Goal: Task Accomplishment & Management: Use online tool/utility

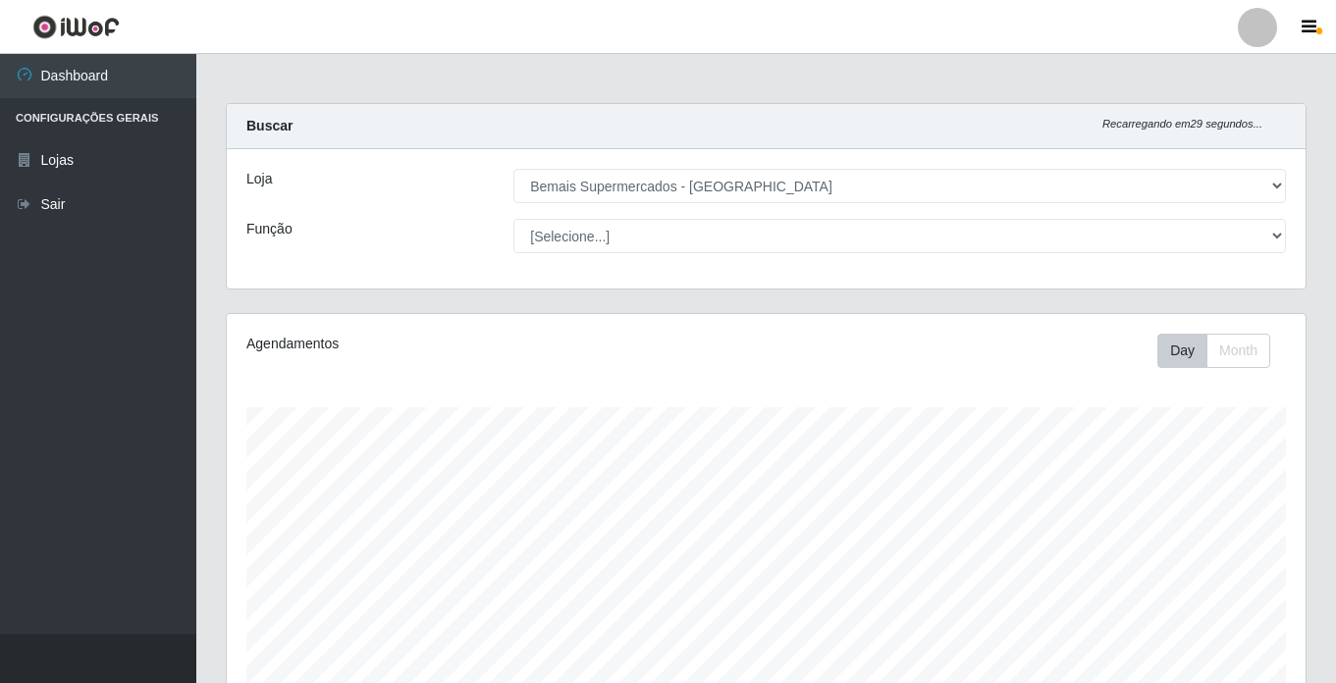
select select "250"
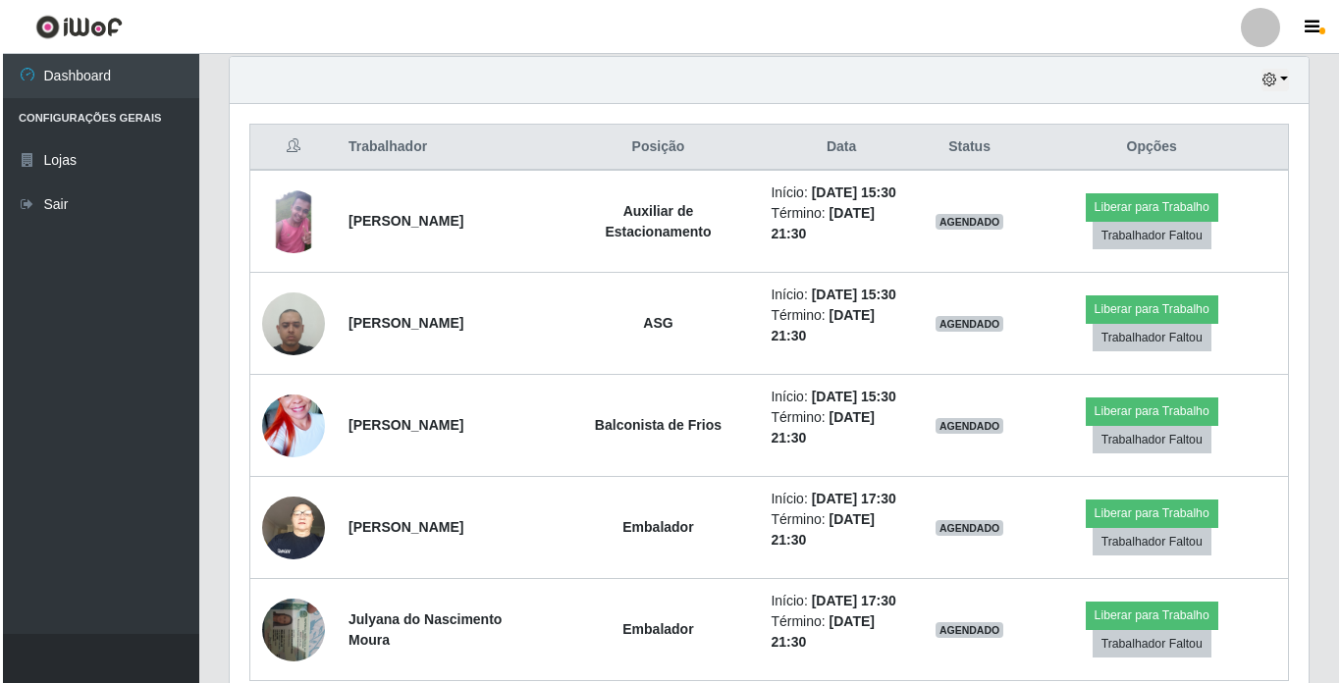
scroll to position [781, 0]
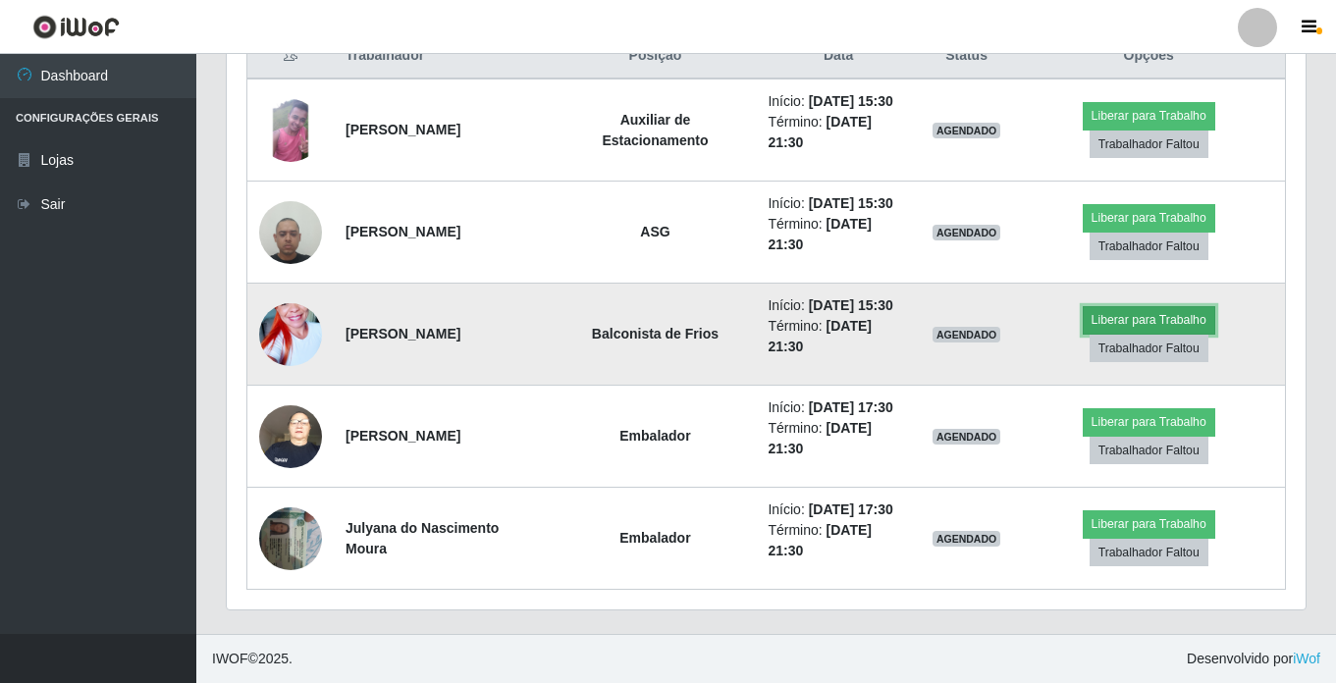
click at [1157, 317] on button "Liberar para Trabalho" at bounding box center [1149, 319] width 133 height 27
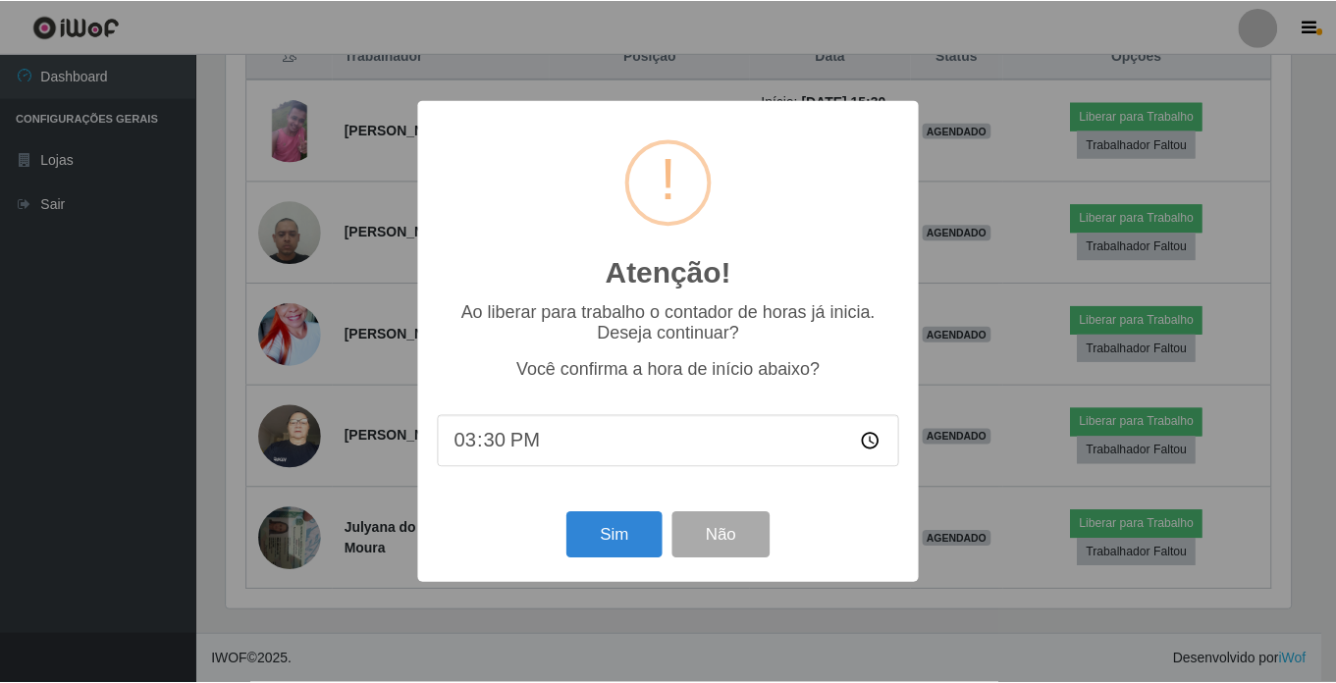
scroll to position [407, 1069]
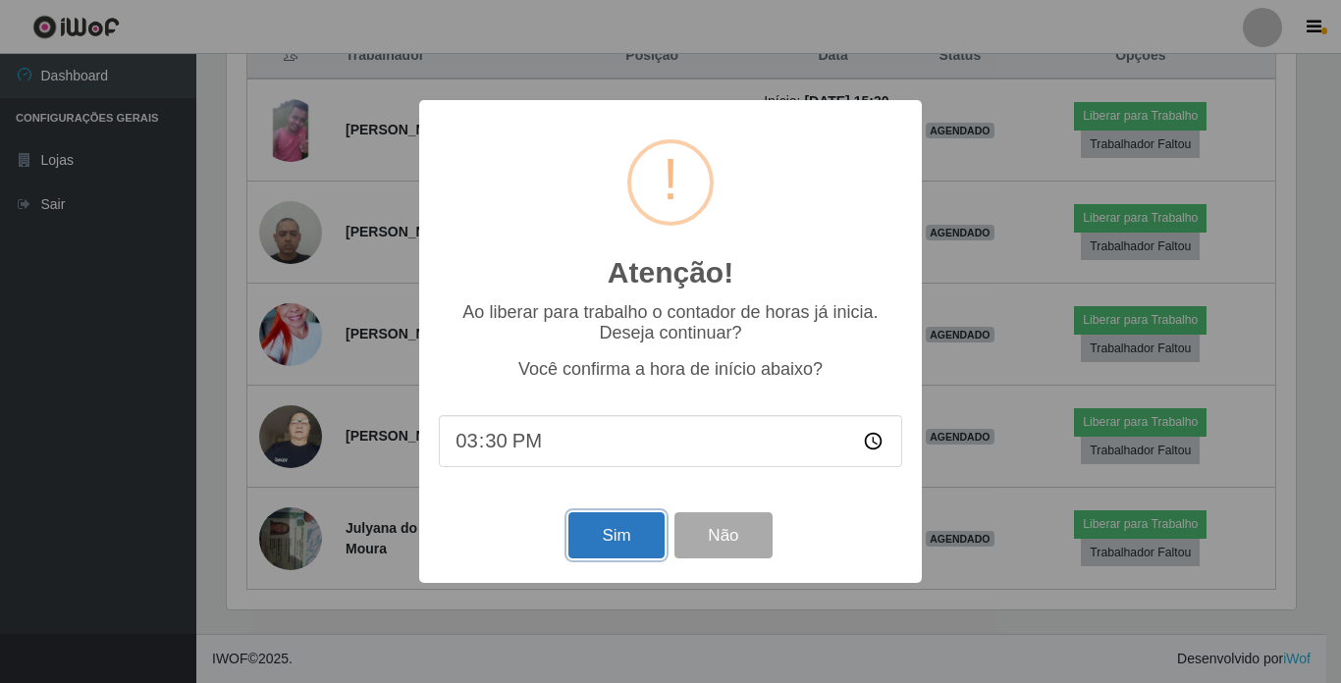
click at [634, 532] on button "Sim" at bounding box center [615, 535] width 95 height 46
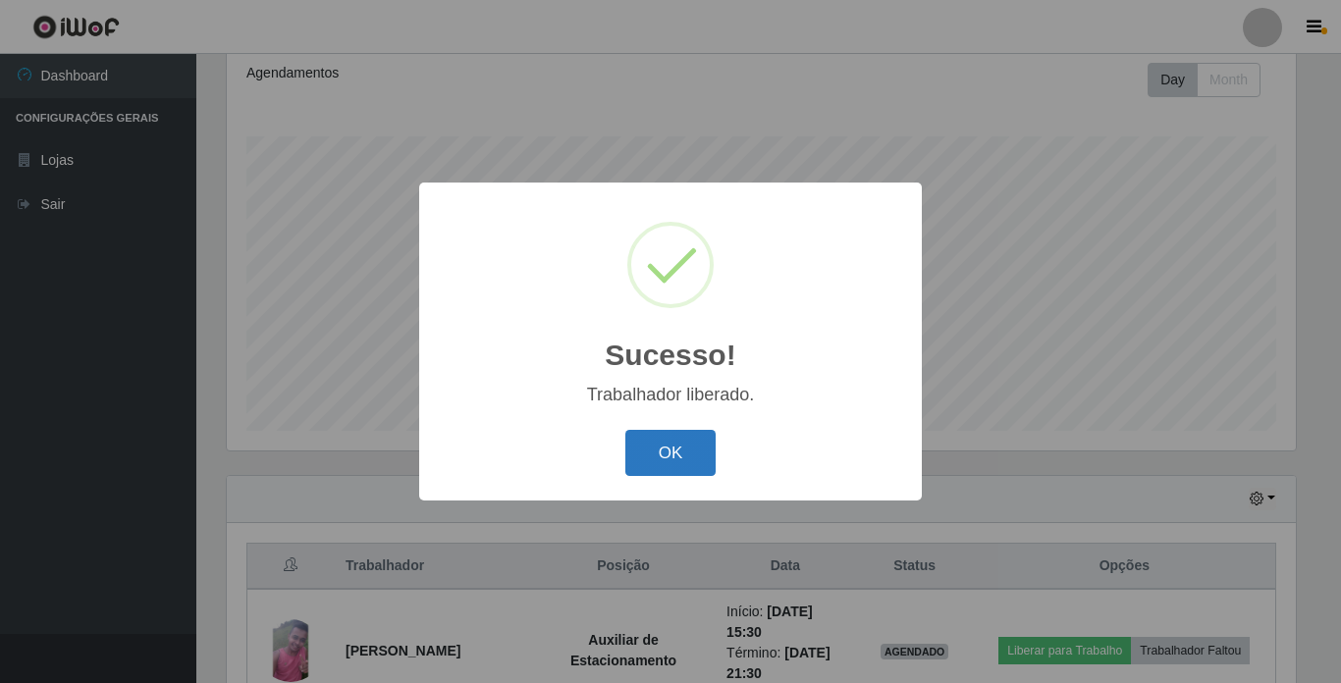
click at [650, 447] on button "OK" at bounding box center [670, 453] width 91 height 46
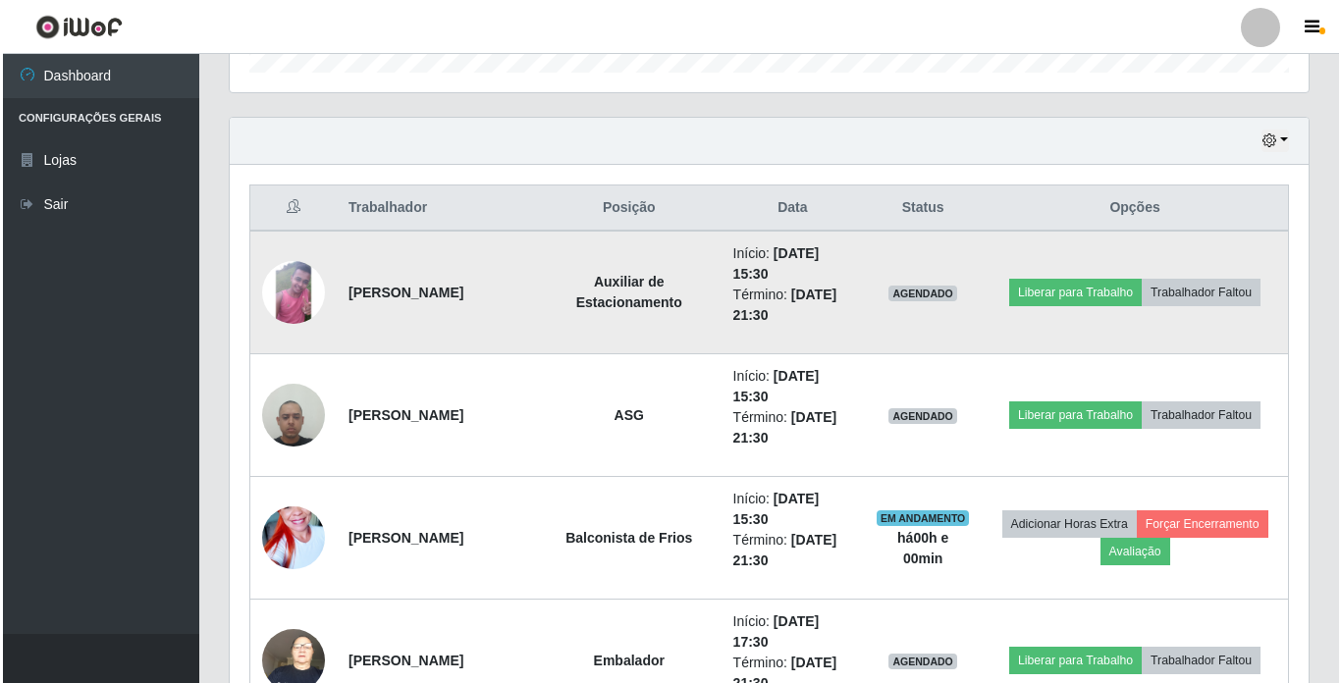
scroll to position [664, 0]
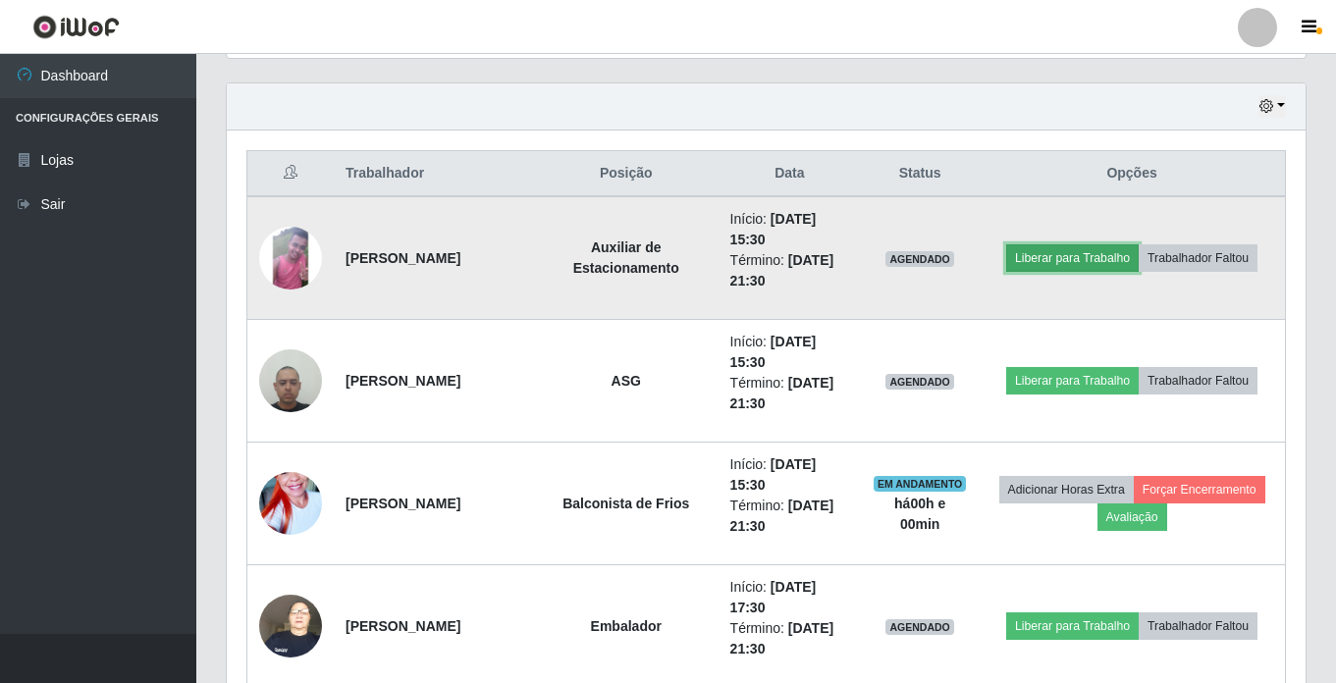
click at [1041, 257] on button "Liberar para Trabalho" at bounding box center [1072, 257] width 133 height 27
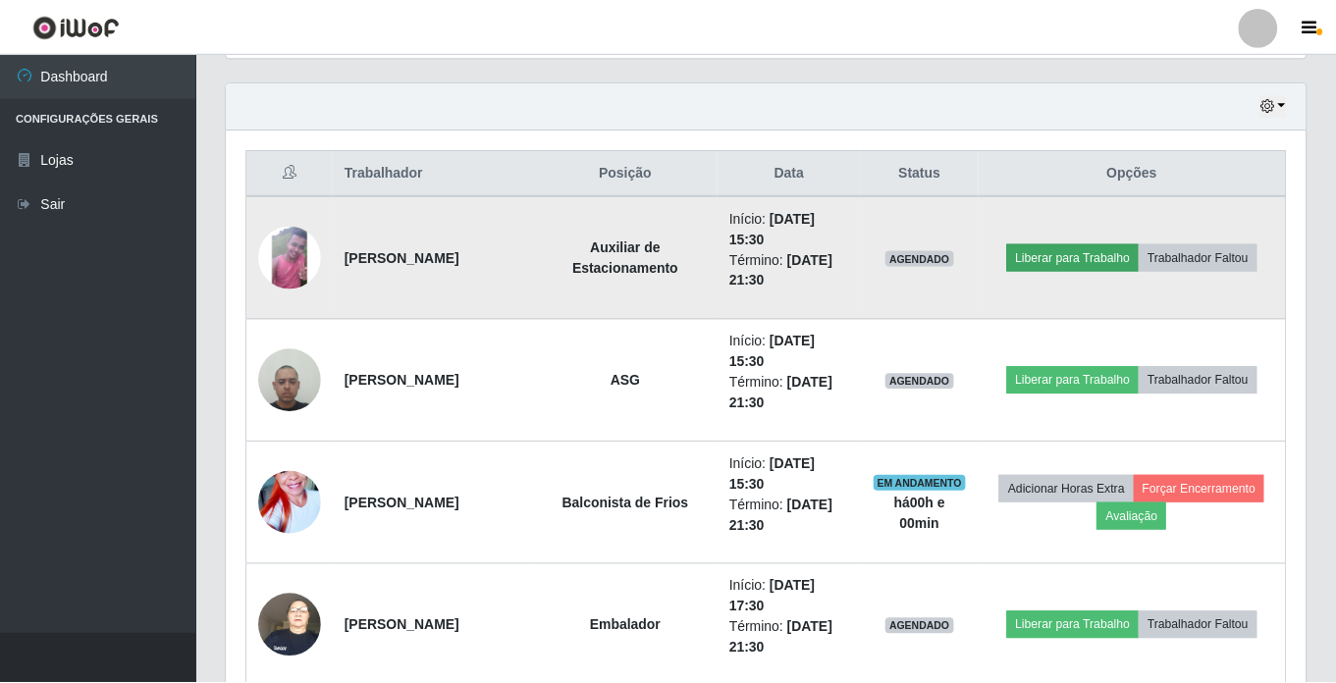
scroll to position [407, 1069]
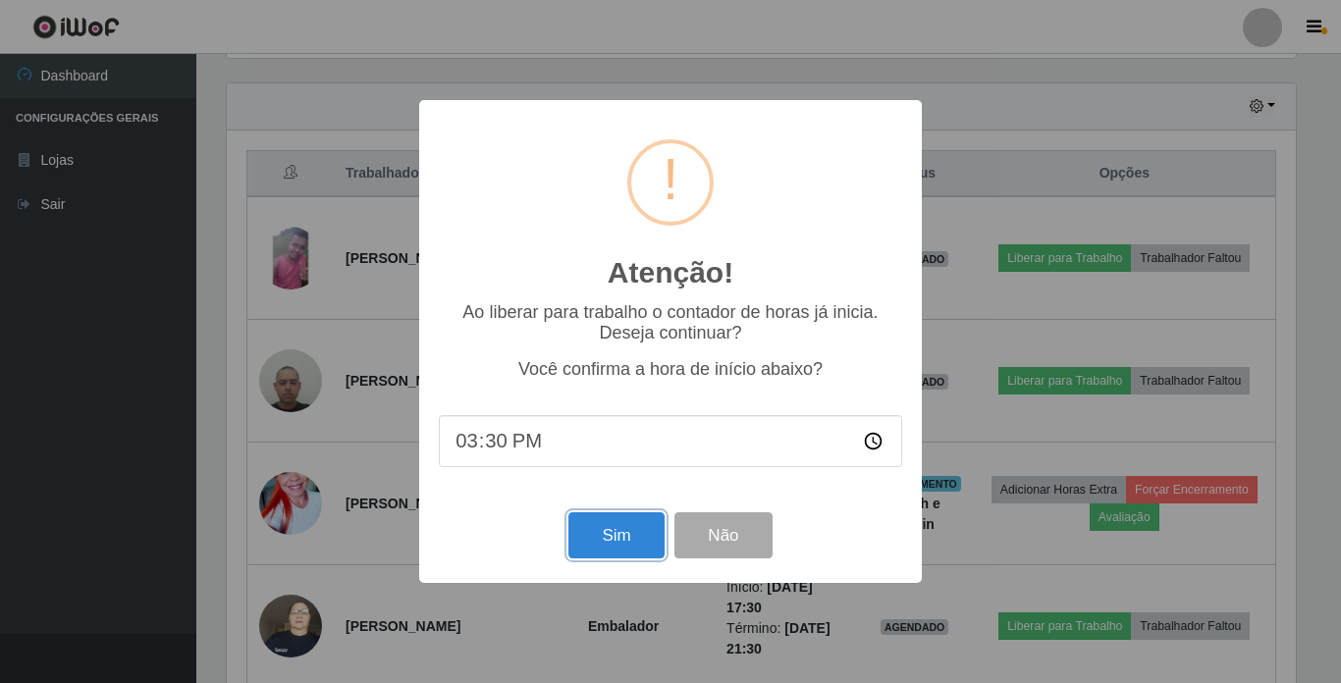
drag, startPoint x: 611, startPoint y: 540, endPoint x: 568, endPoint y: 502, distance: 57.7
click at [614, 568] on div "Atenção! × Ao liberar para trabalho o contador de horas já inicia. Deseja conti…" at bounding box center [670, 341] width 503 height 483
click at [587, 523] on button "Sim" at bounding box center [615, 535] width 95 height 46
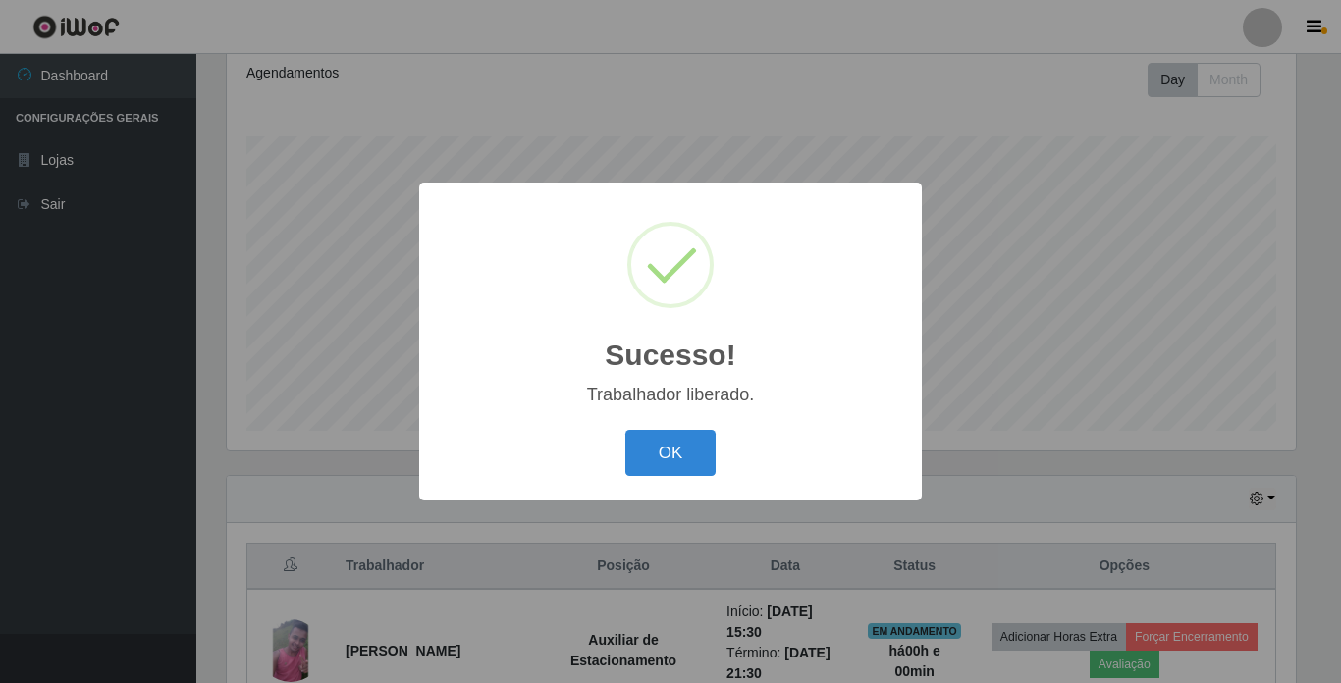
click at [715, 425] on div "Sucesso! × Trabalhador liberado. OK Cancel" at bounding box center [670, 342] width 503 height 318
click at [675, 448] on button "OK" at bounding box center [670, 453] width 91 height 46
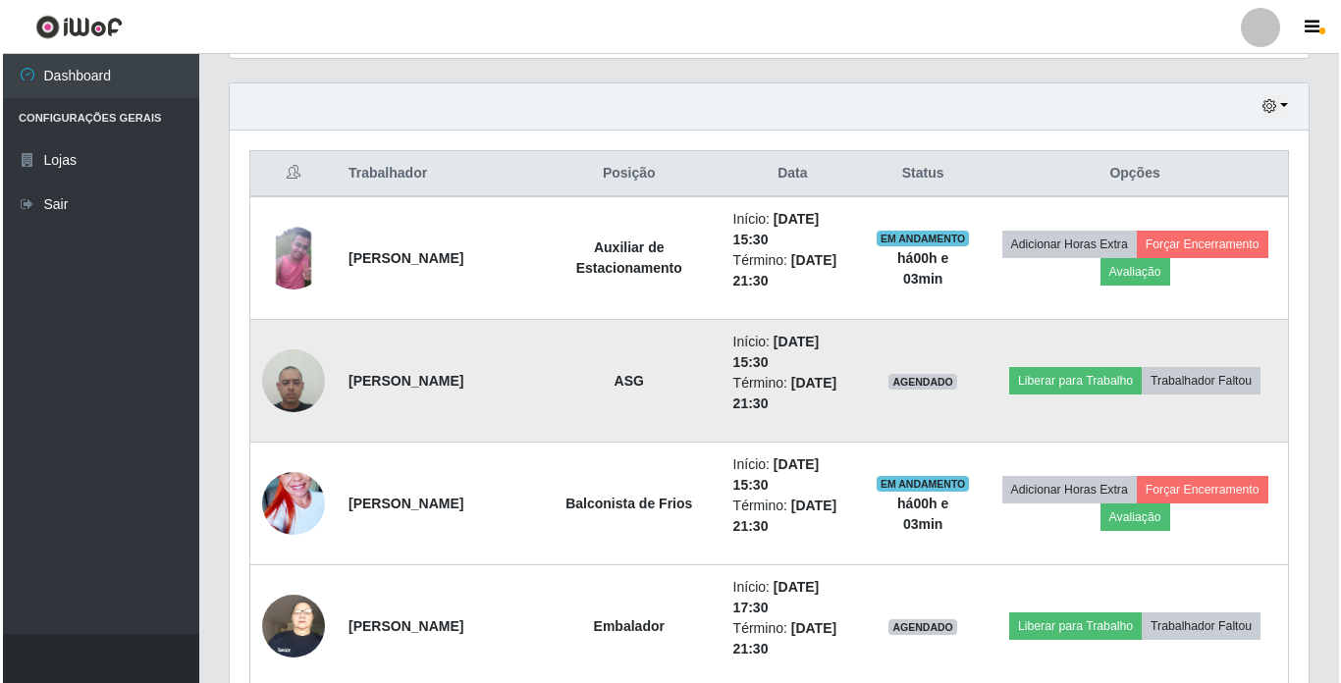
scroll to position [762, 0]
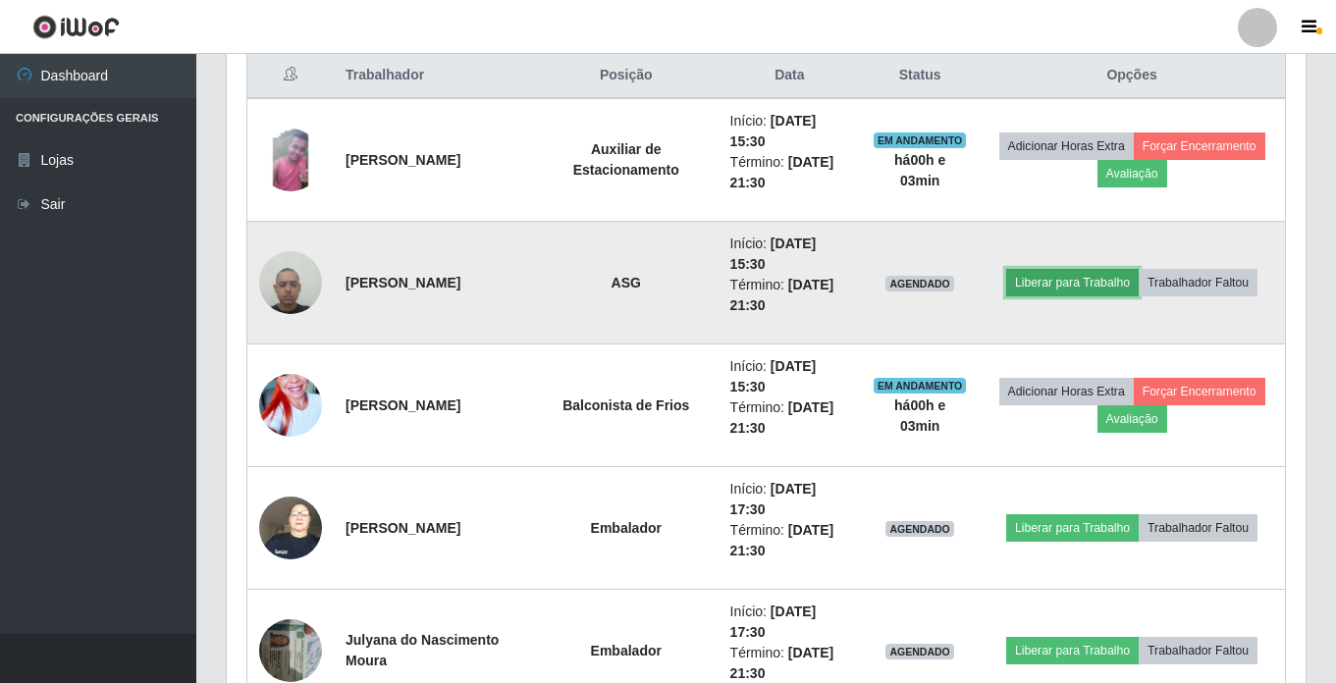
click at [1068, 274] on button "Liberar para Trabalho" at bounding box center [1072, 282] width 133 height 27
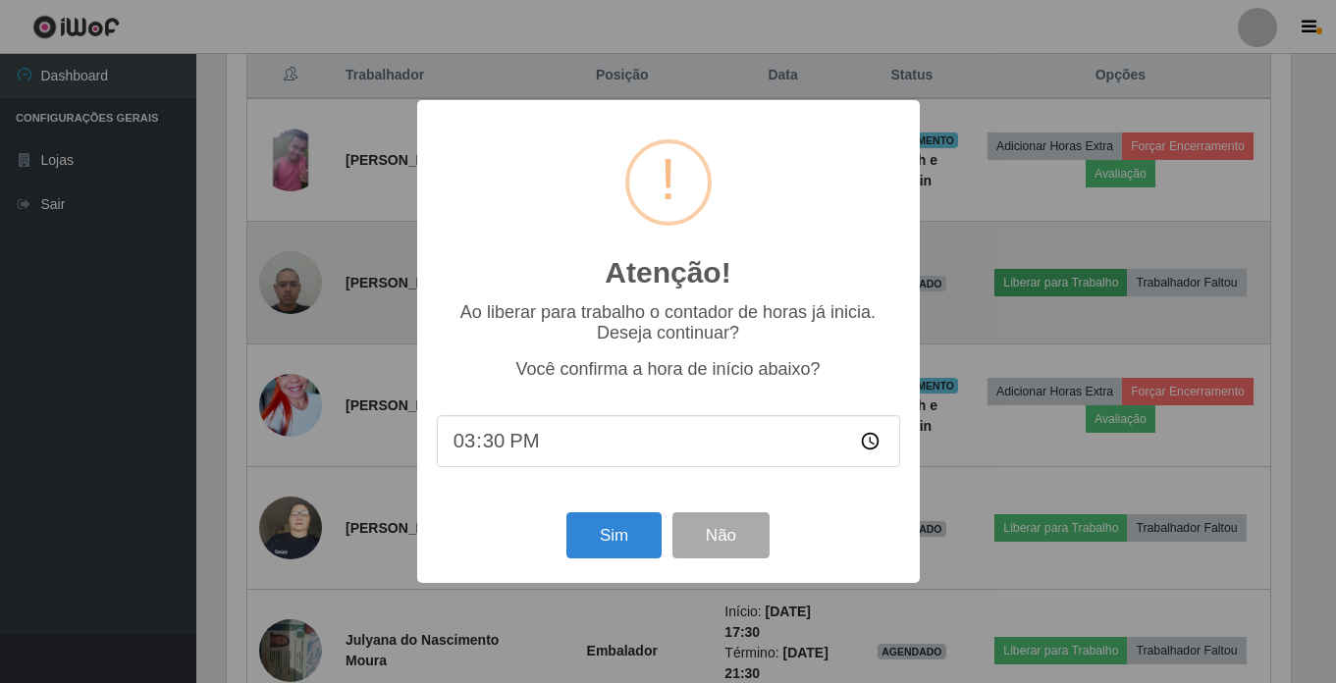
scroll to position [407, 1069]
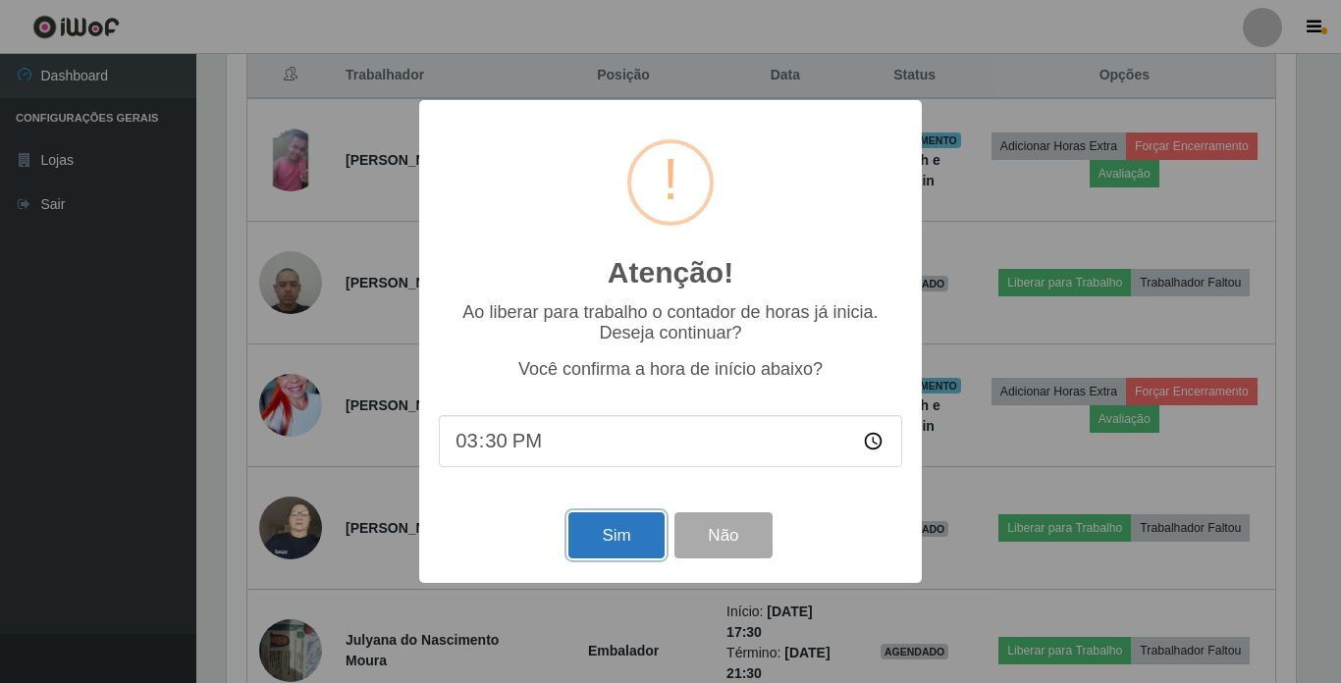
click at [618, 546] on button "Sim" at bounding box center [615, 535] width 95 height 46
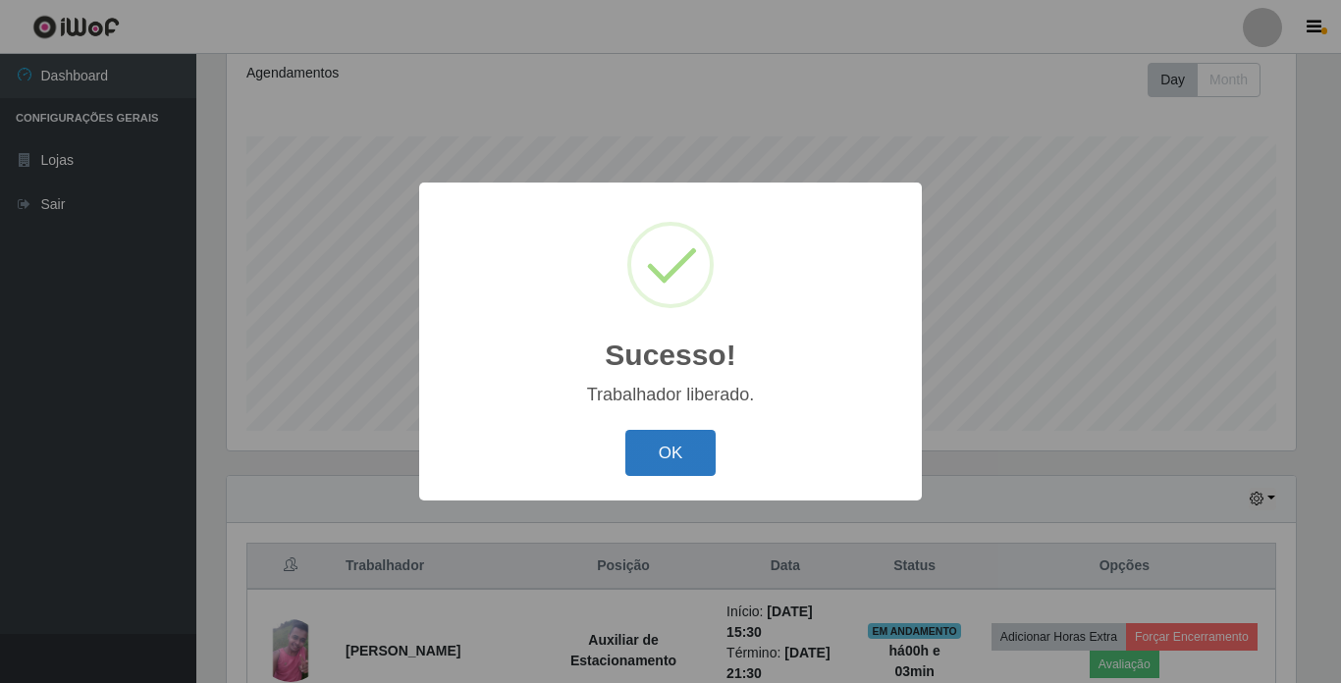
click at [660, 440] on button "OK" at bounding box center [670, 453] width 91 height 46
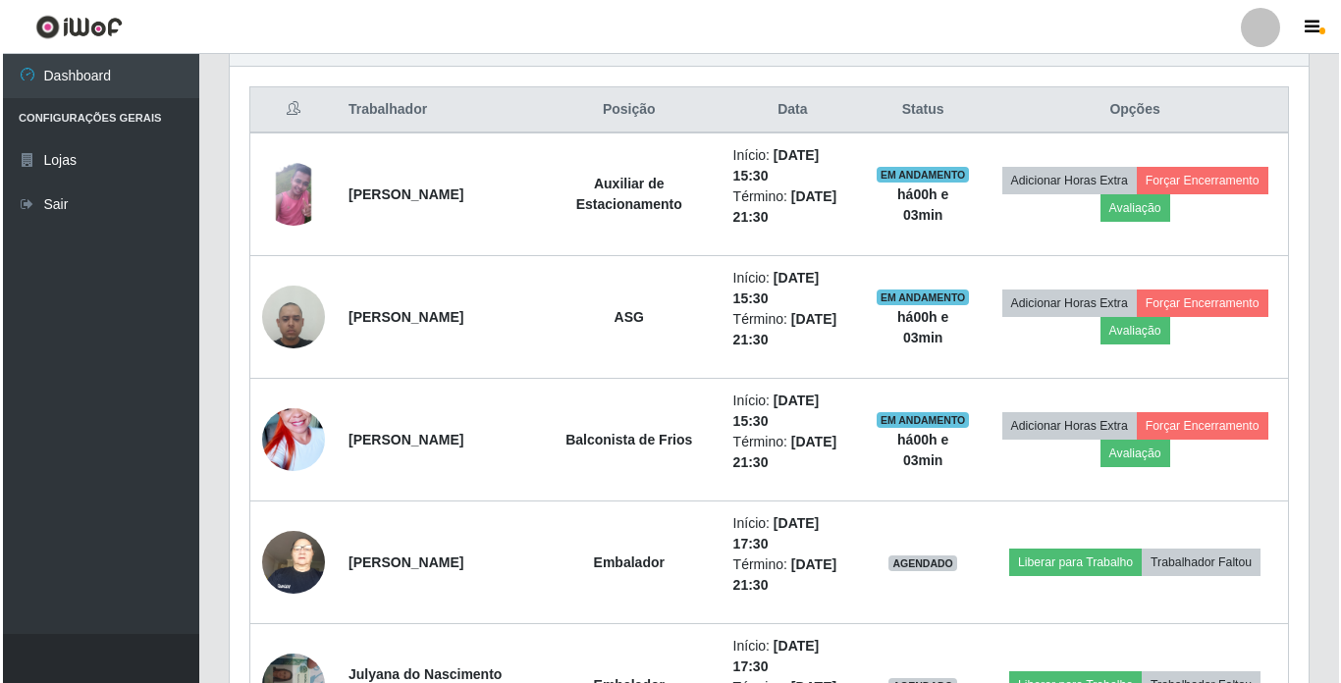
scroll to position [762, 0]
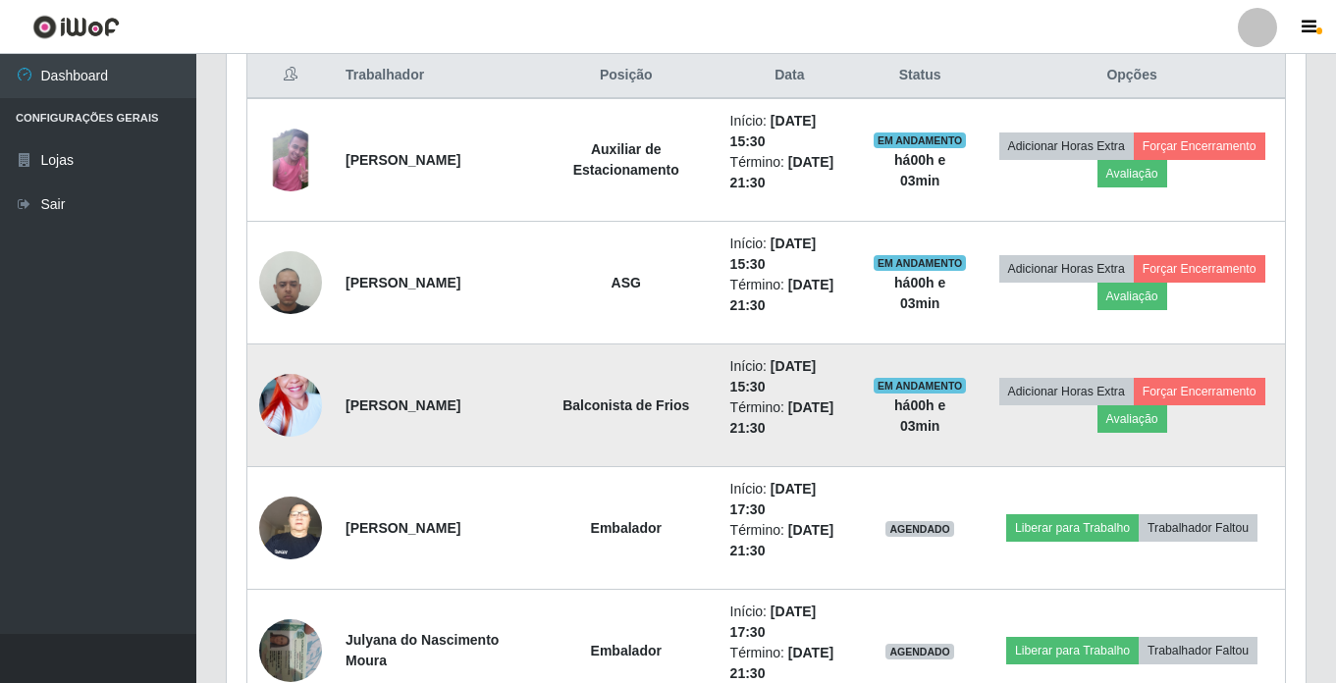
click at [308, 418] on img at bounding box center [290, 405] width 63 height 112
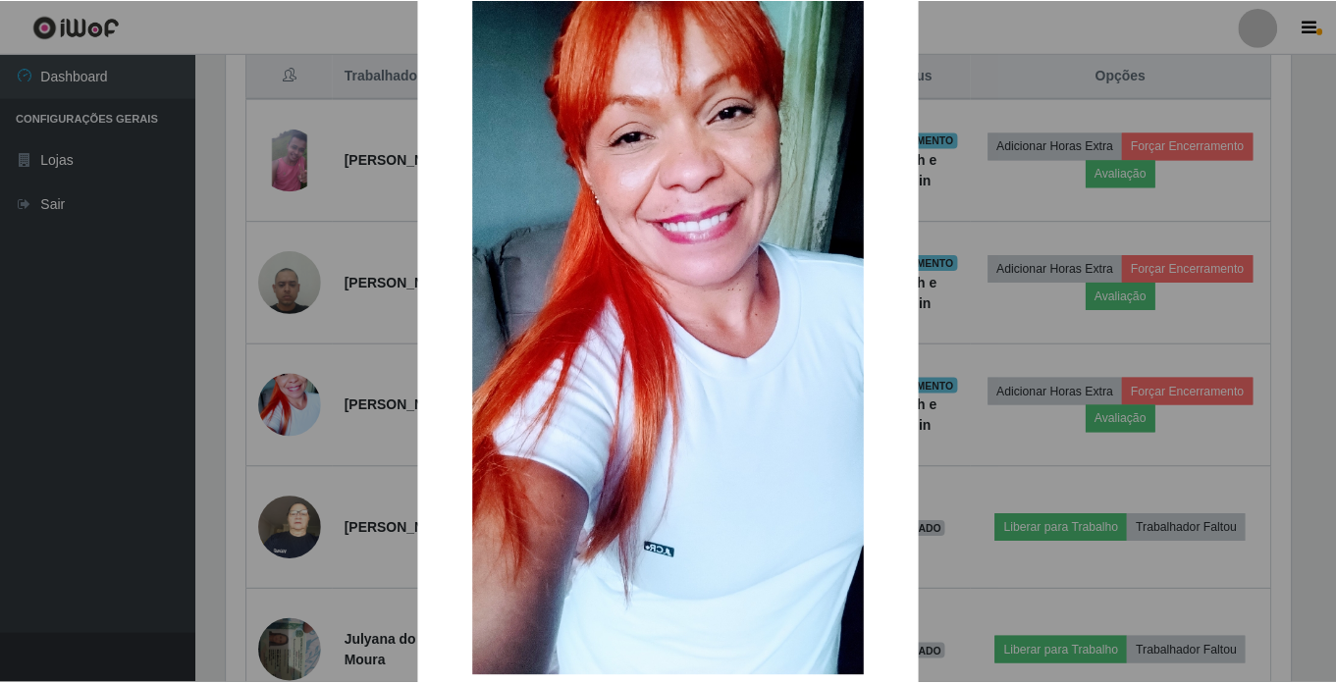
scroll to position [187, 0]
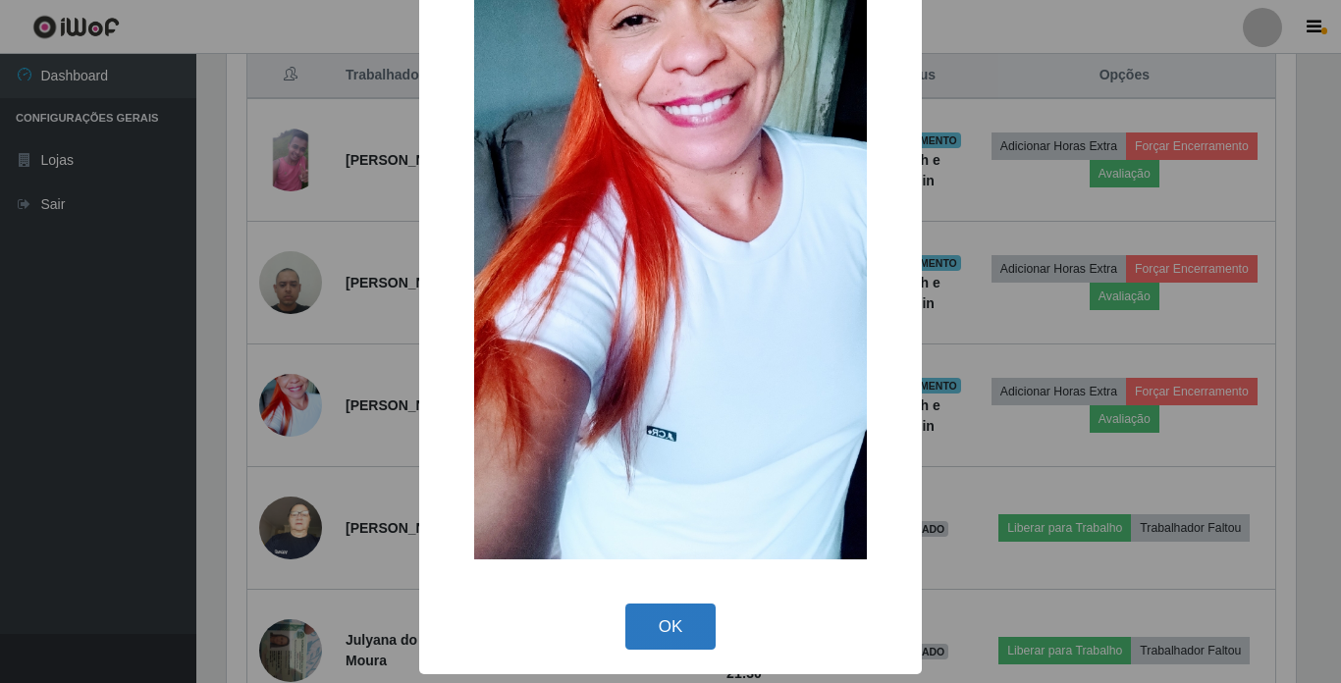
click at [694, 626] on button "OK" at bounding box center [670, 627] width 91 height 46
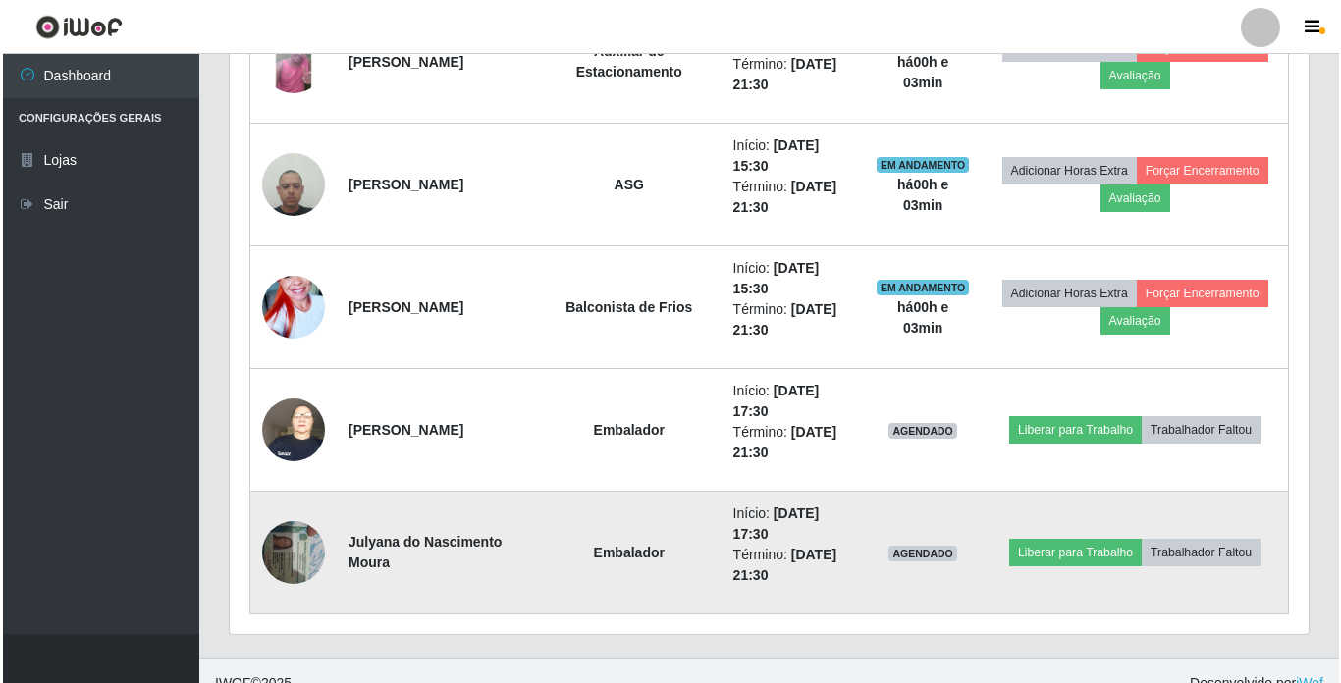
scroll to position [884, 0]
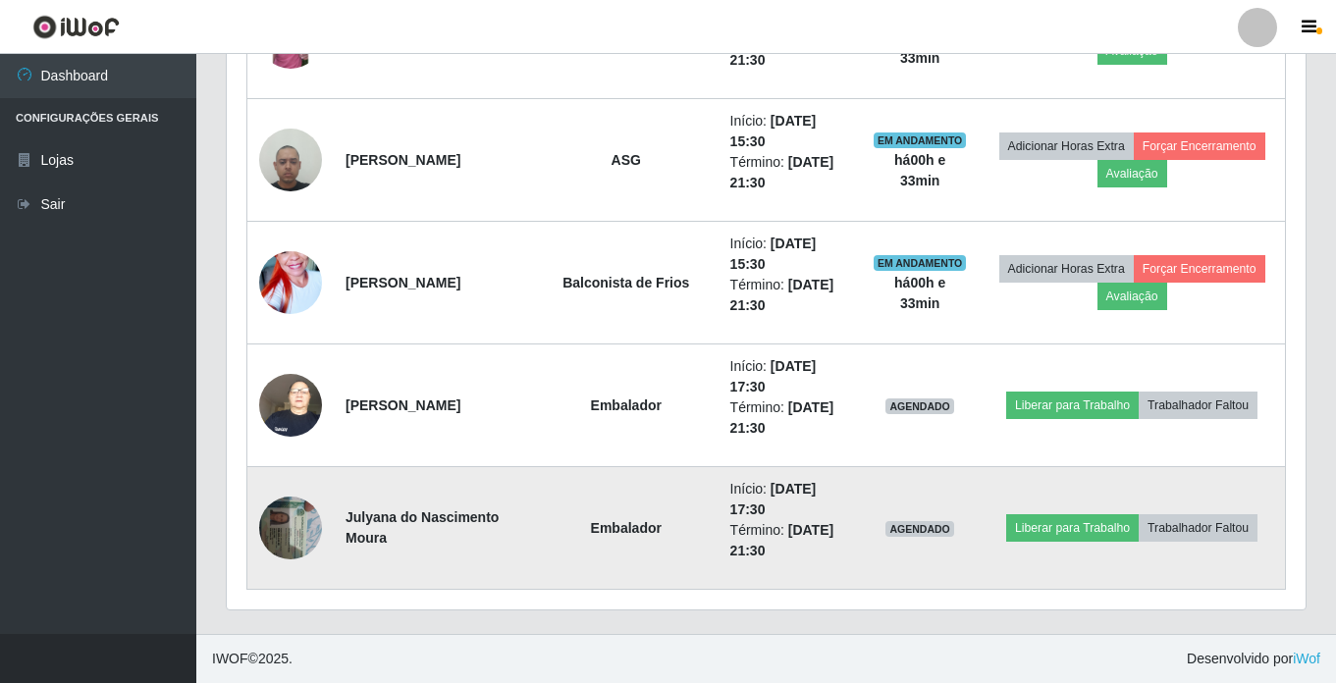
click at [286, 525] on img at bounding box center [290, 527] width 63 height 83
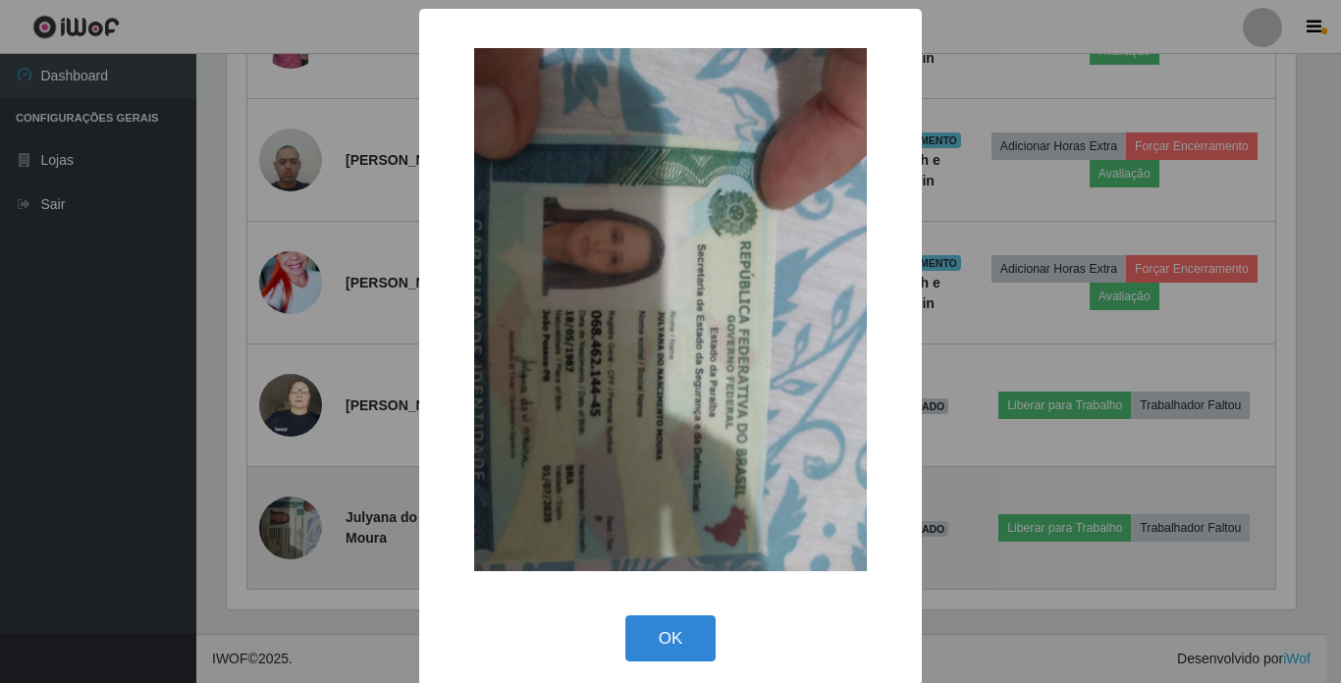
click at [286, 525] on div "× OK Cancel" at bounding box center [670, 341] width 1341 height 683
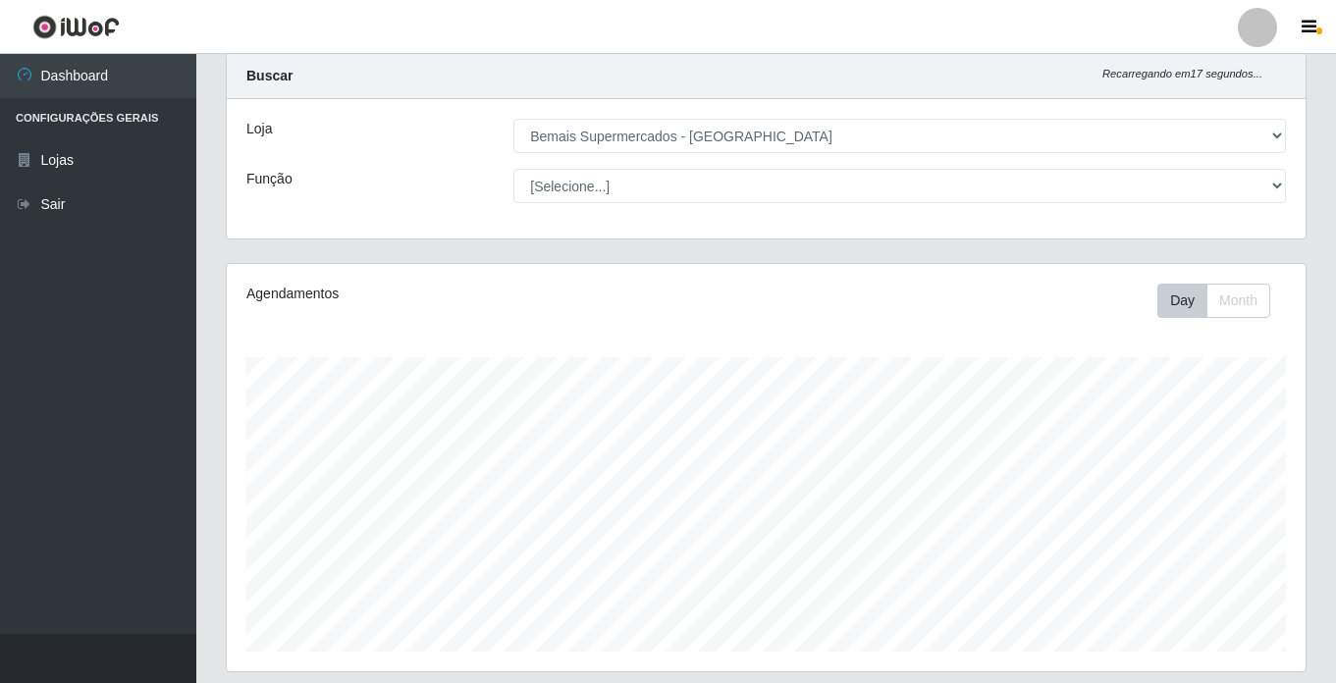
scroll to position [1, 0]
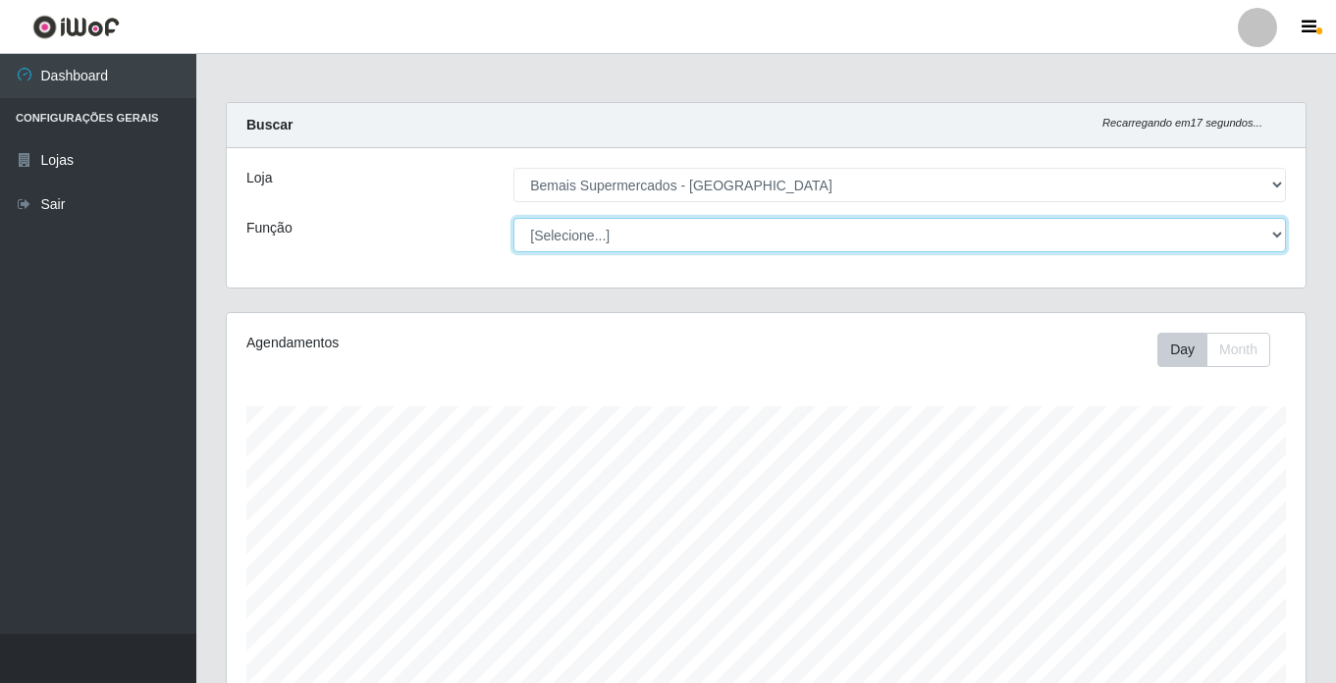
click at [589, 234] on select "[Selecione...] ASG ASG + ASG ++ Auxiliar de Estacionamento Auxiliar de Estacion…" at bounding box center [899, 235] width 772 height 34
click at [513, 218] on select "[Selecione...] ASG ASG + ASG ++ Auxiliar de Estacionamento Auxiliar de Estacion…" at bounding box center [899, 235] width 772 height 34
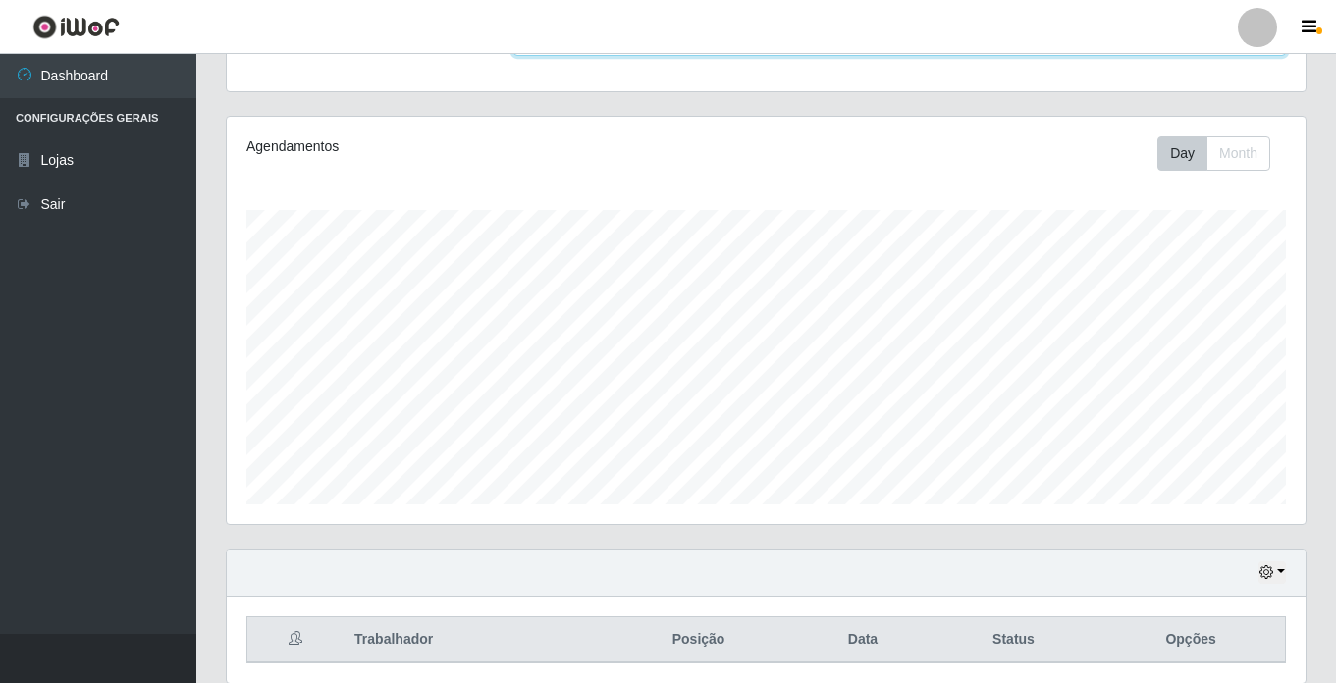
scroll to position [271, 0]
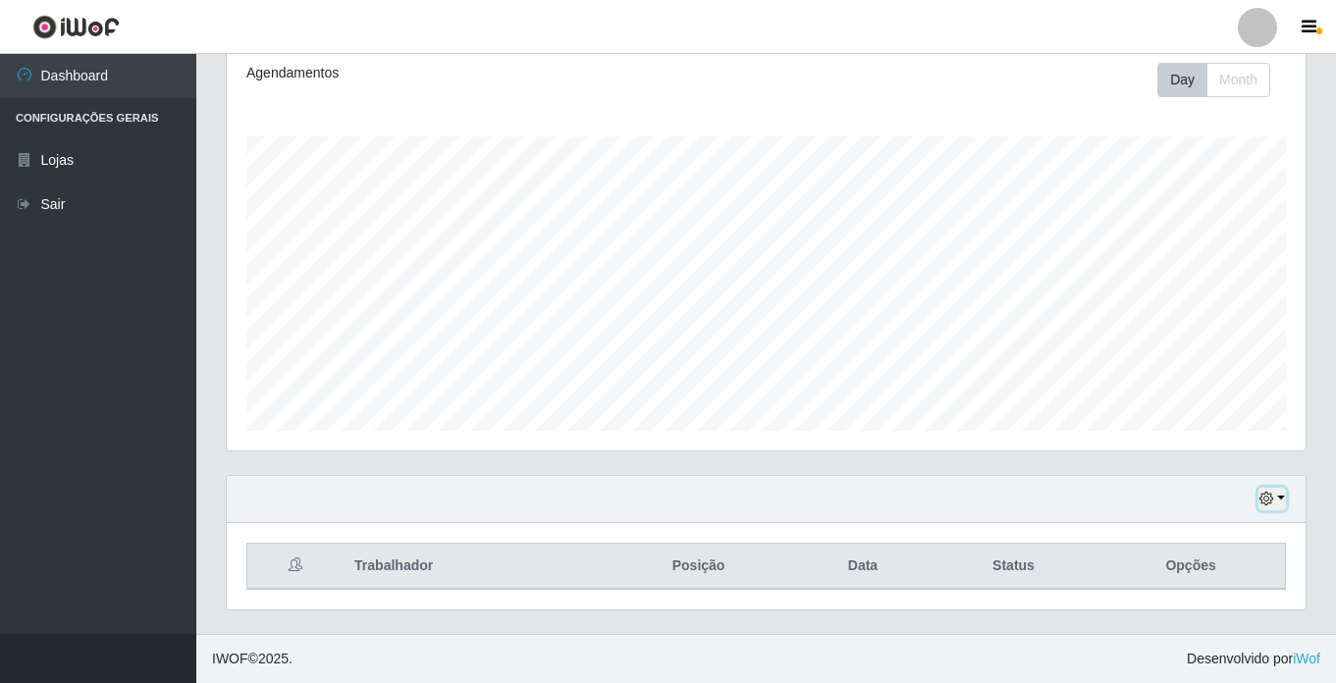
click at [1277, 504] on button "button" at bounding box center [1271, 499] width 27 height 23
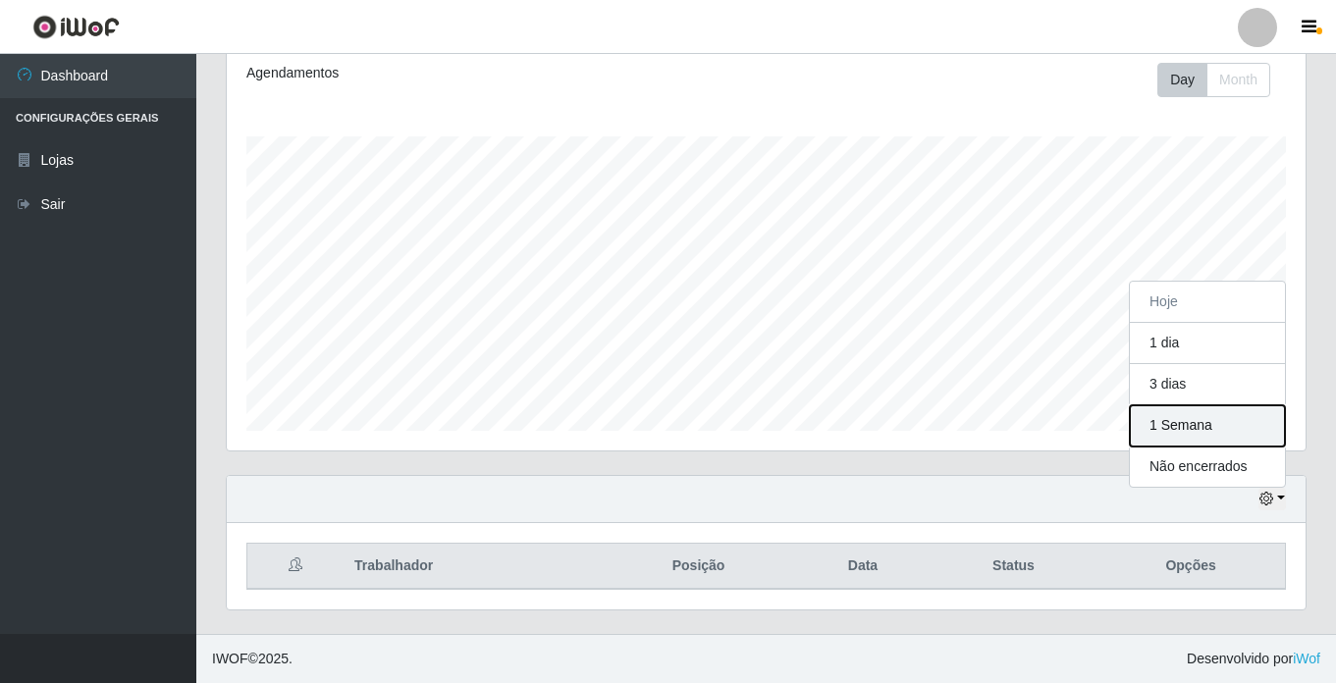
click at [1198, 430] on button "1 Semana" at bounding box center [1207, 425] width 155 height 41
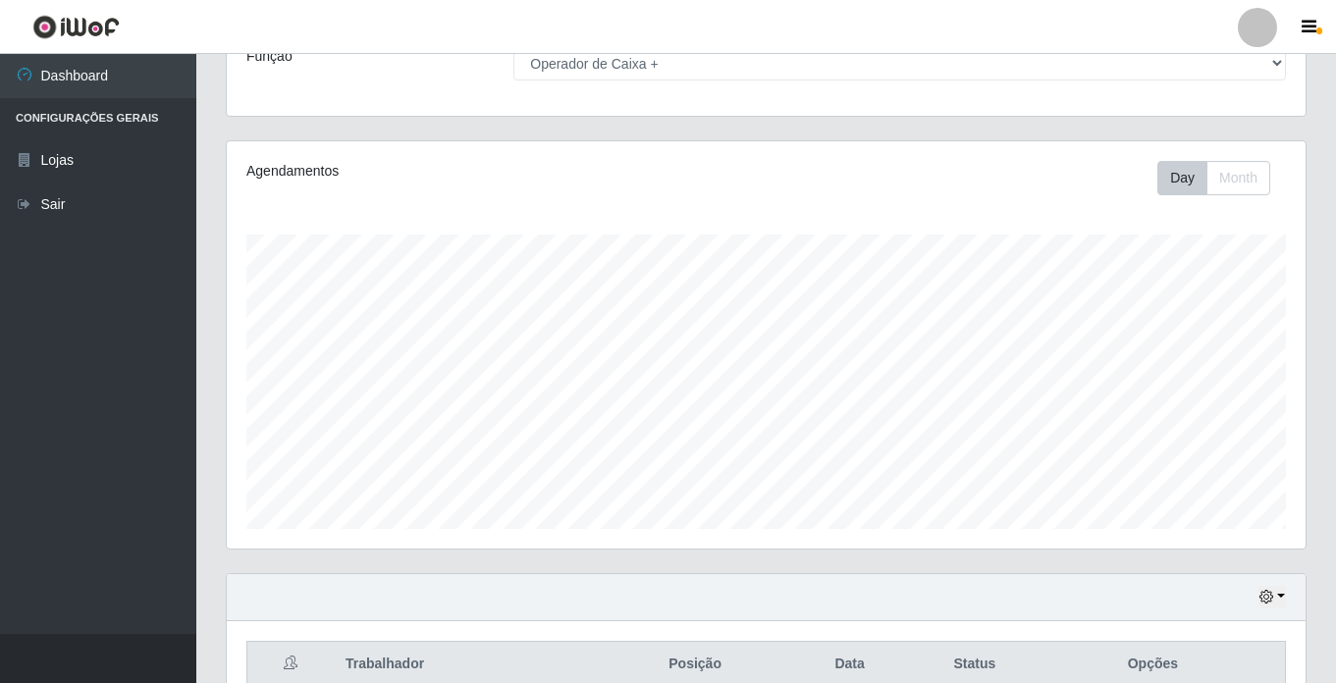
scroll to position [0, 0]
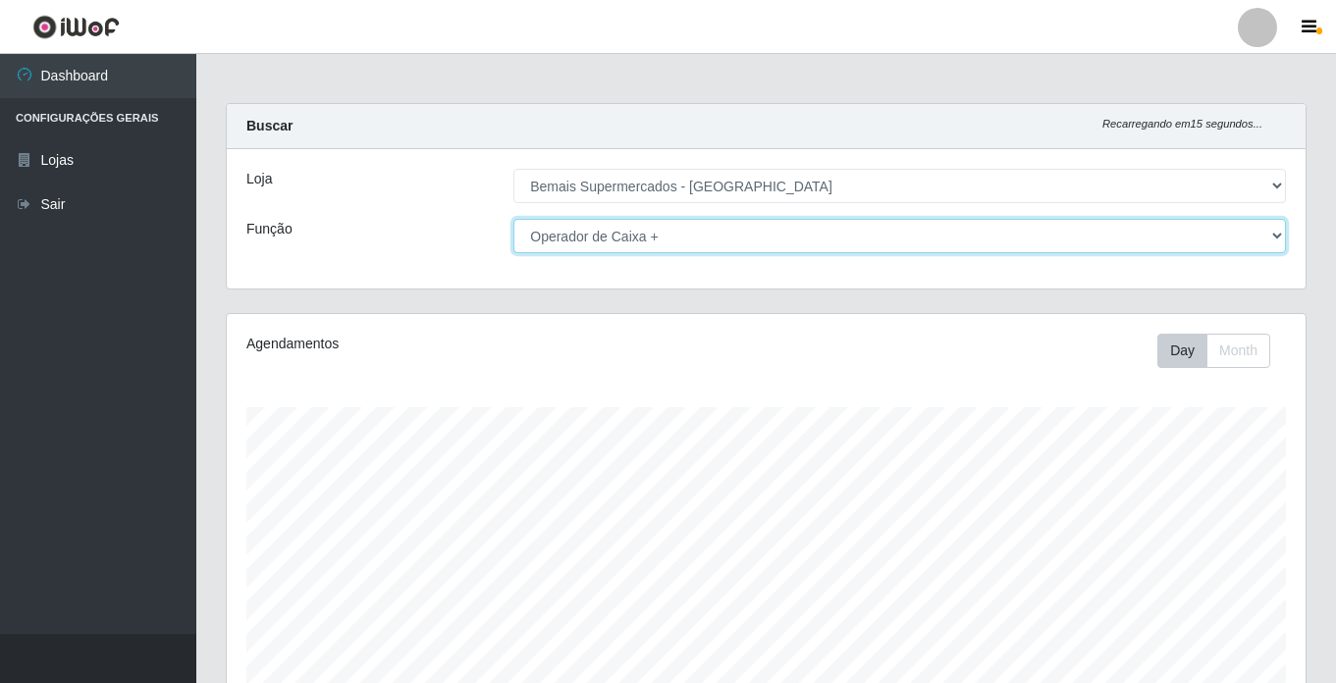
click at [646, 238] on select "[Selecione...] ASG ASG + ASG ++ Auxiliar de Estacionamento Auxiliar de Estacion…" at bounding box center [899, 236] width 772 height 34
click at [513, 219] on select "[Selecione...] ASG ASG + ASG ++ Auxiliar de Estacionamento Auxiliar de Estacion…" at bounding box center [899, 236] width 772 height 34
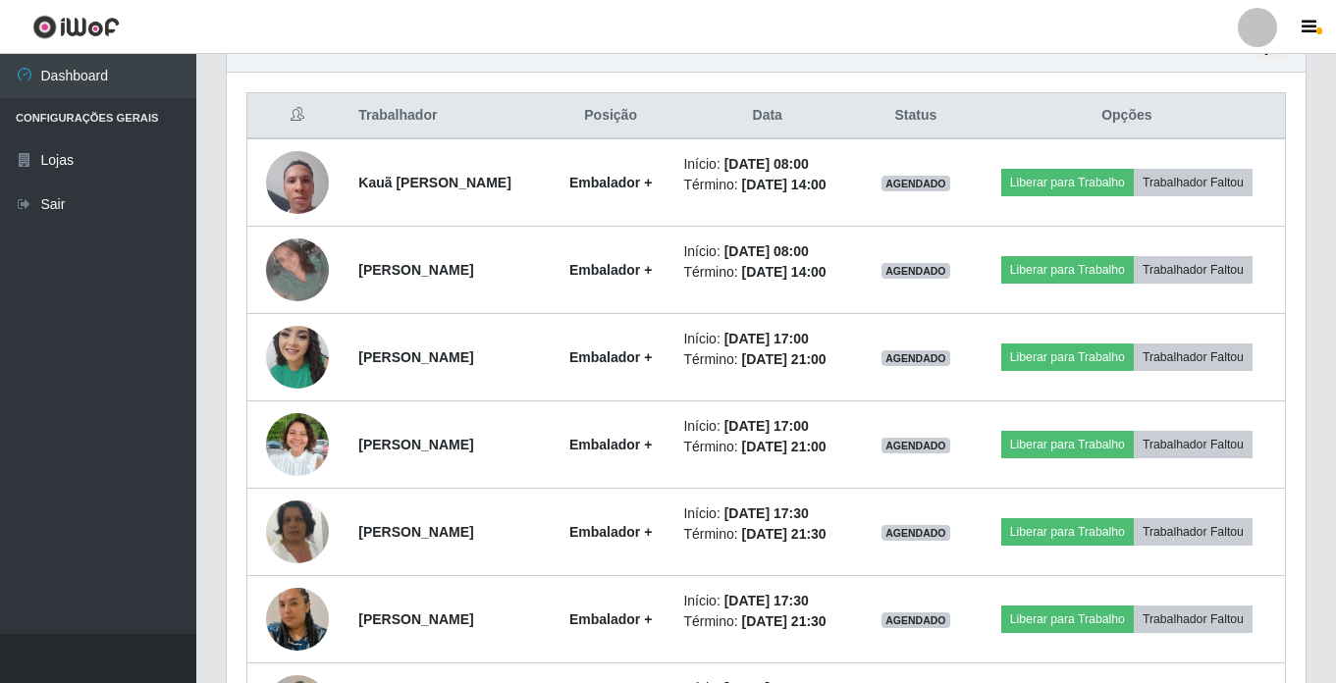
scroll to position [687, 0]
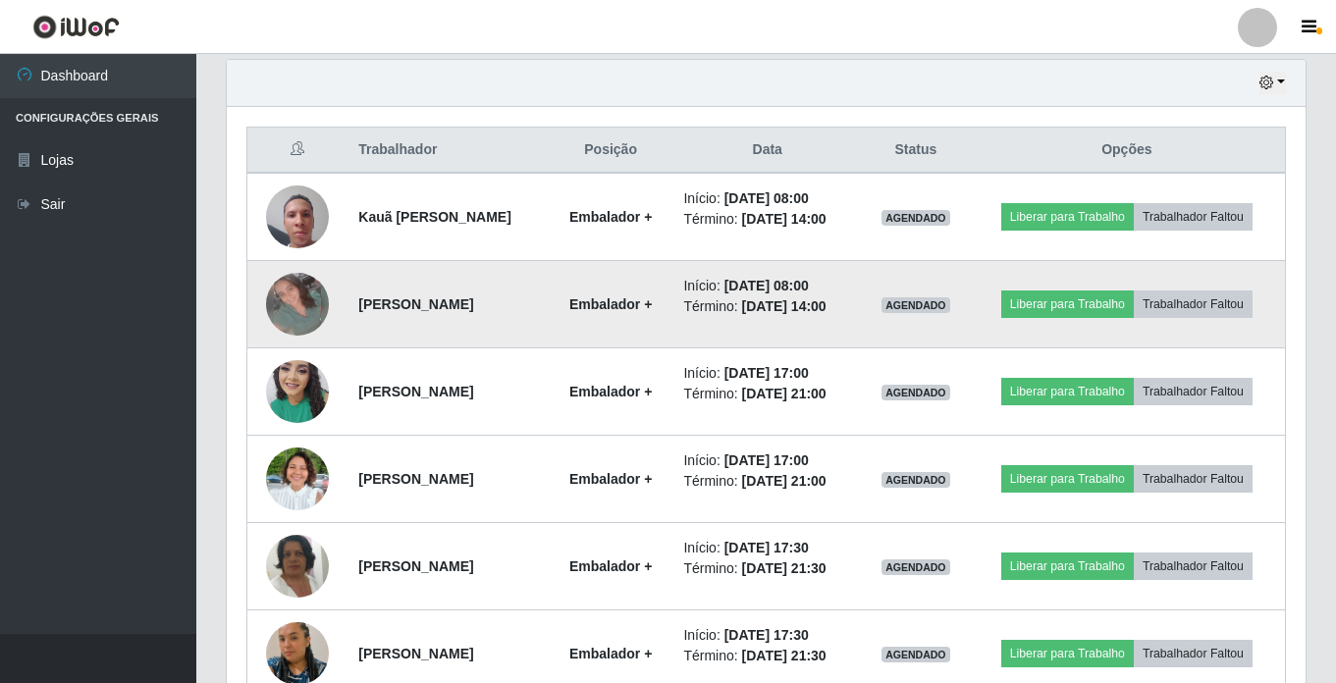
click at [282, 293] on img at bounding box center [297, 304] width 63 height 63
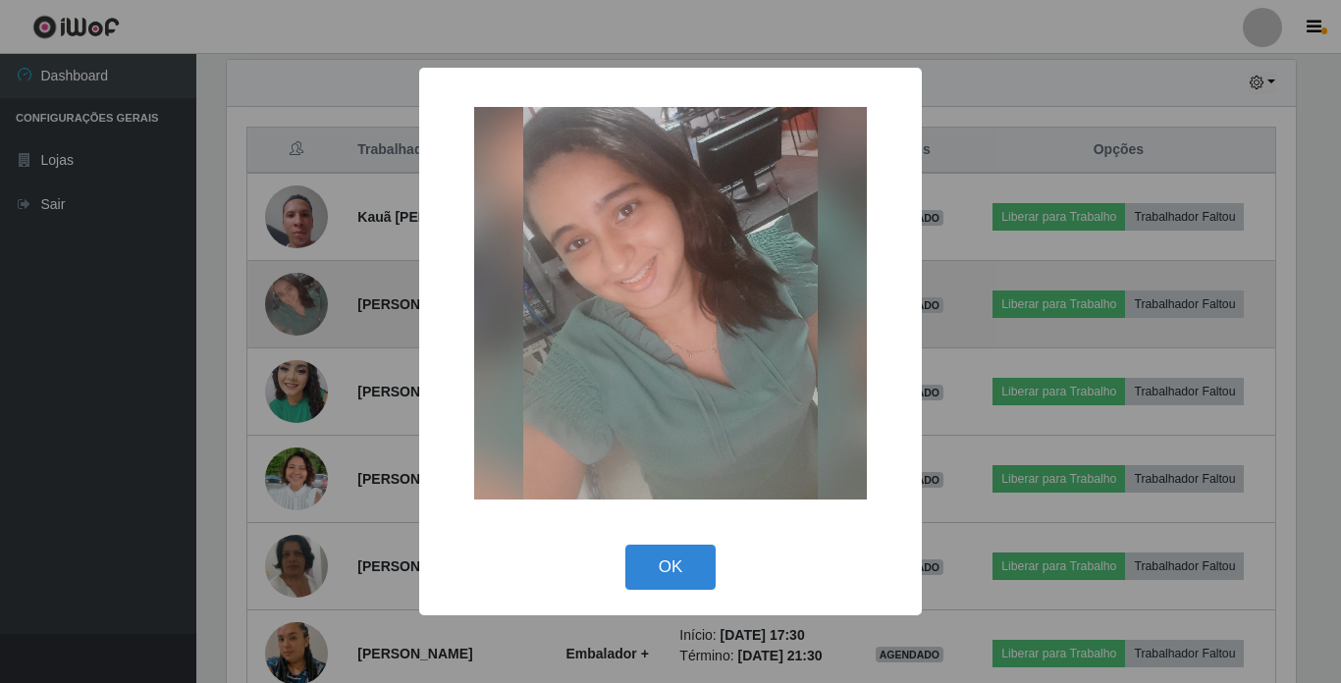
click at [282, 293] on div "× OK Cancel" at bounding box center [670, 341] width 1341 height 683
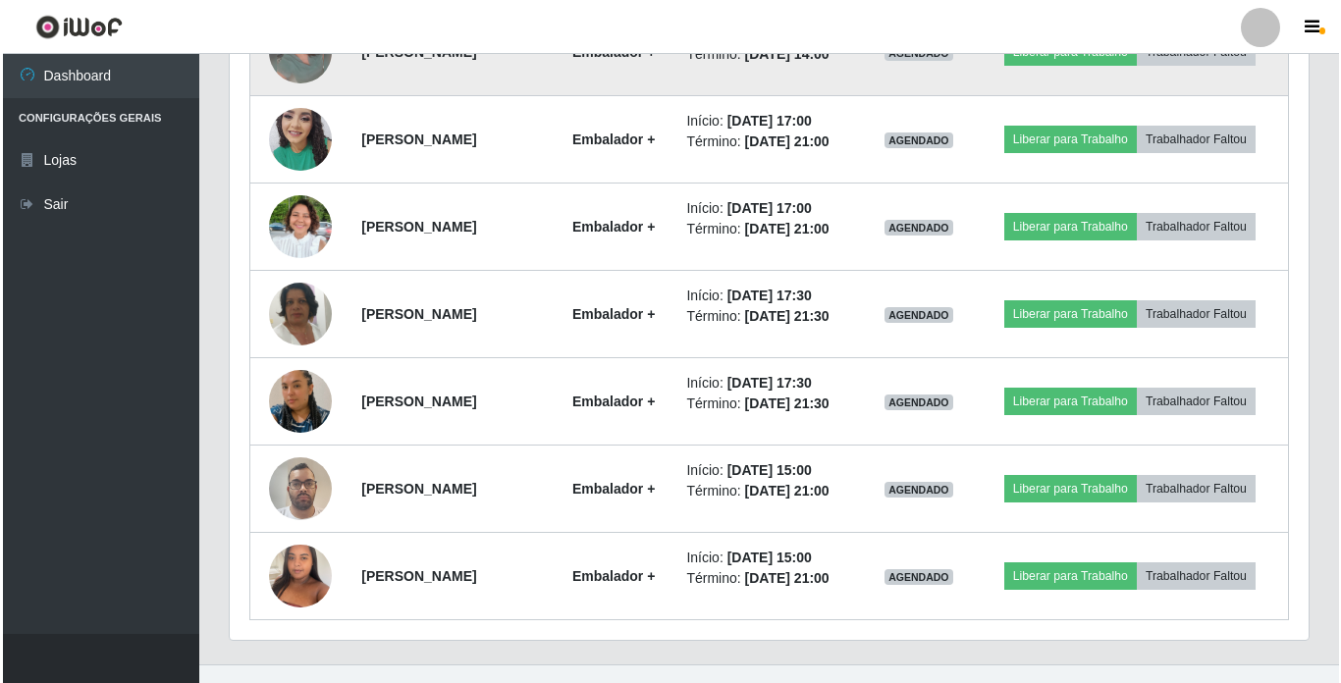
scroll to position [970, 0]
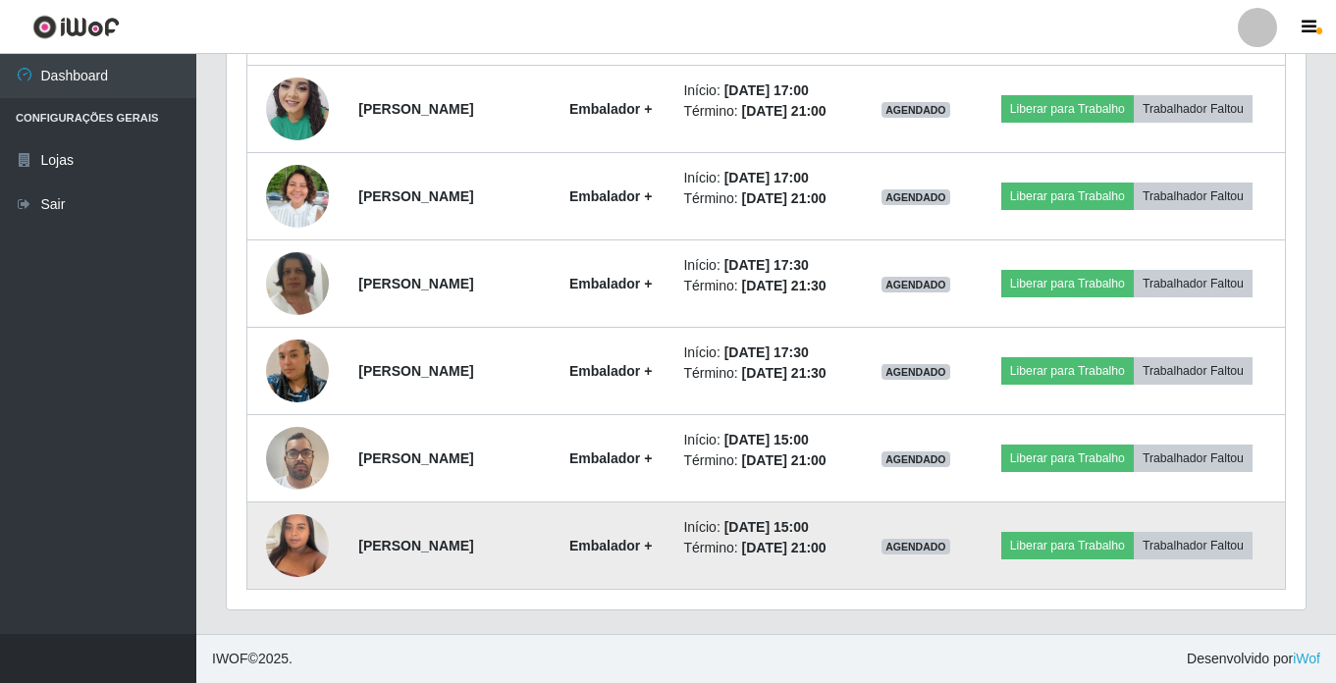
click at [299, 537] on img at bounding box center [297, 545] width 63 height 83
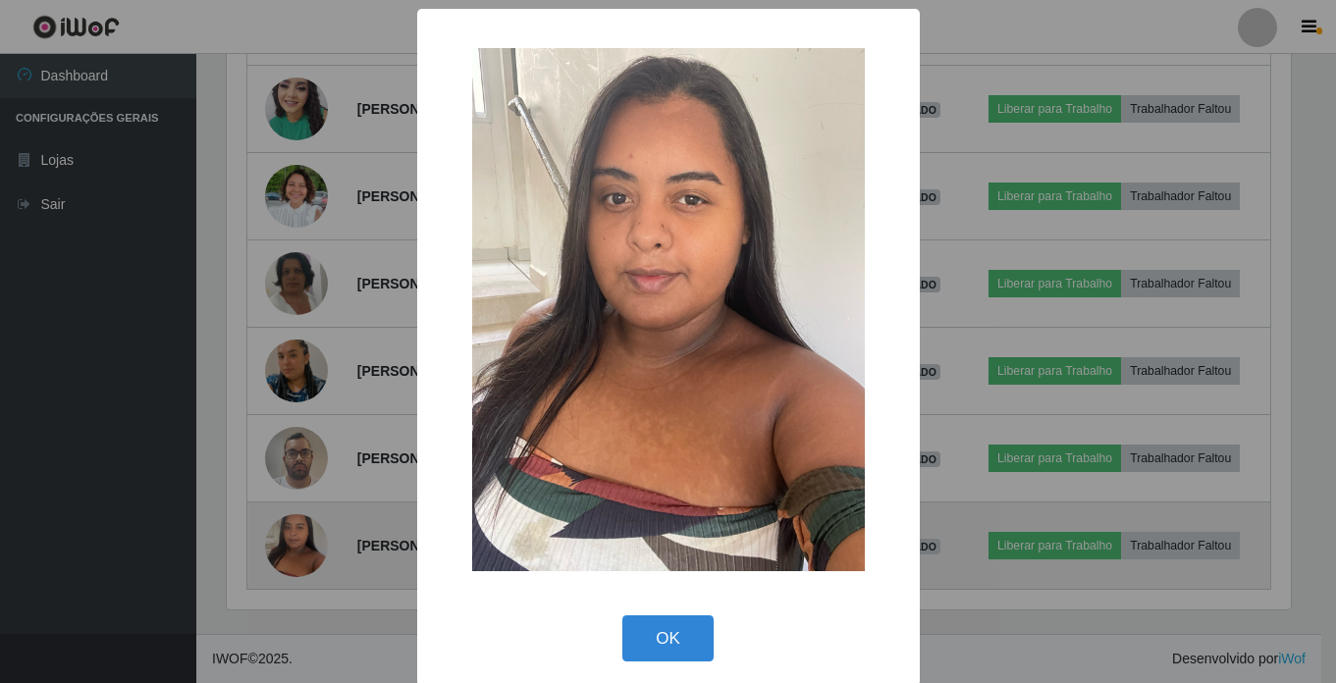
scroll to position [407, 1069]
click at [299, 537] on div "× OK Cancel" at bounding box center [670, 341] width 1341 height 683
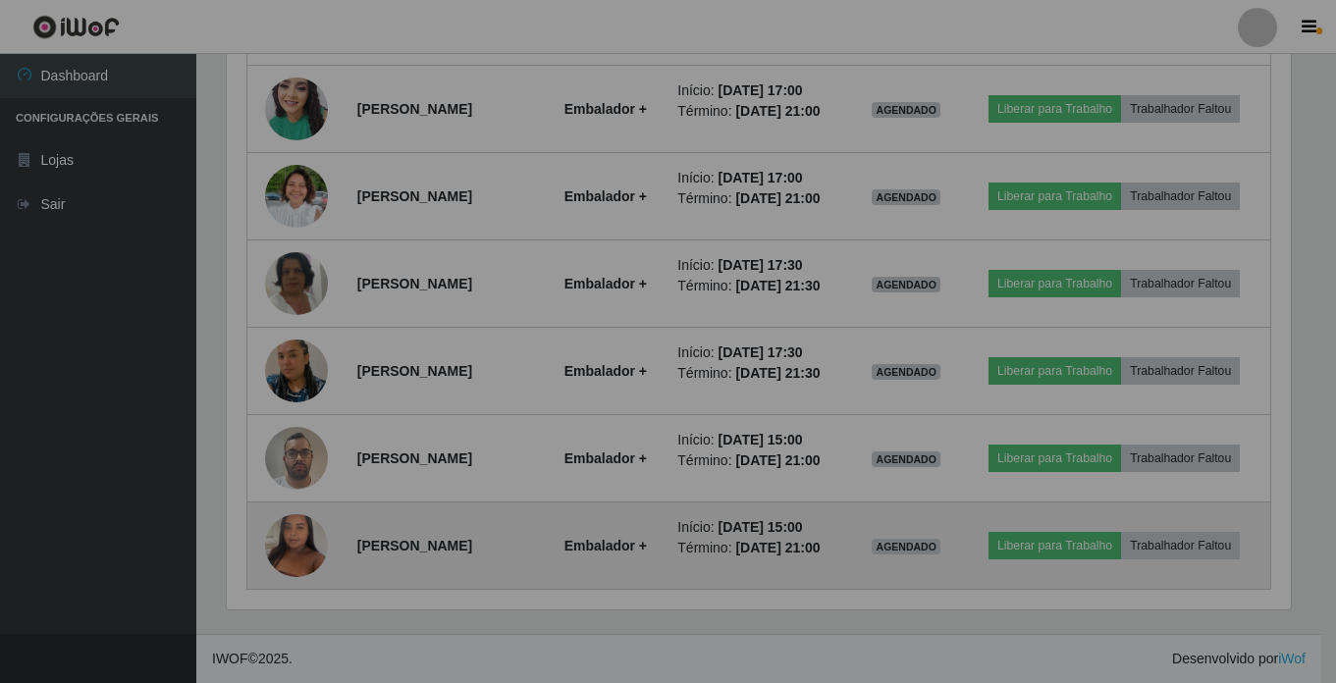
scroll to position [407, 1079]
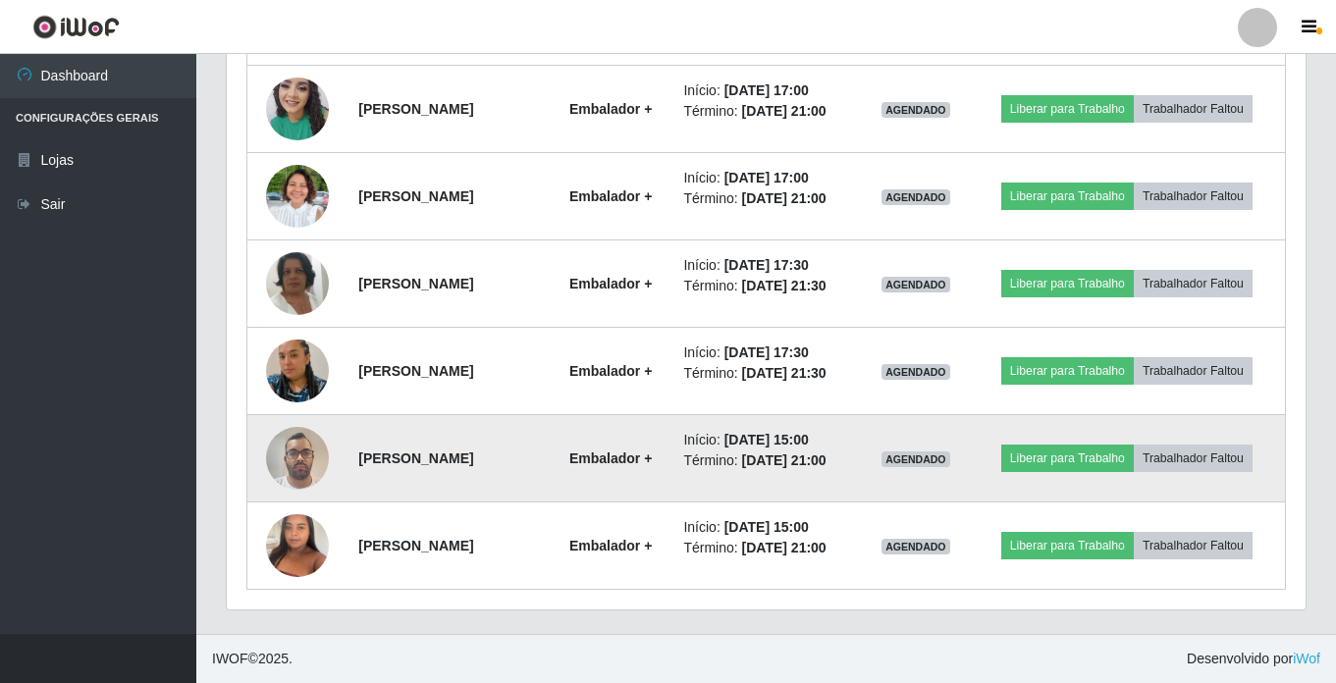
click at [299, 455] on img at bounding box center [297, 457] width 63 height 83
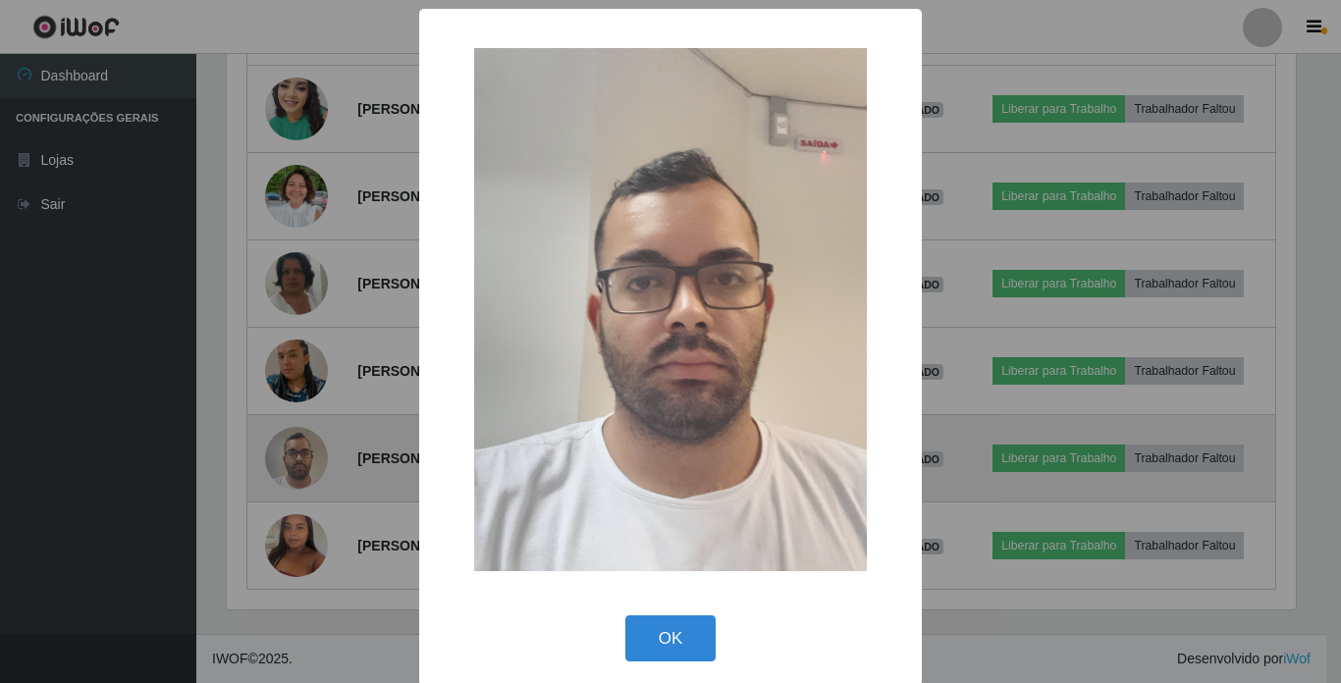
click at [299, 455] on div "× OK Cancel" at bounding box center [670, 341] width 1341 height 683
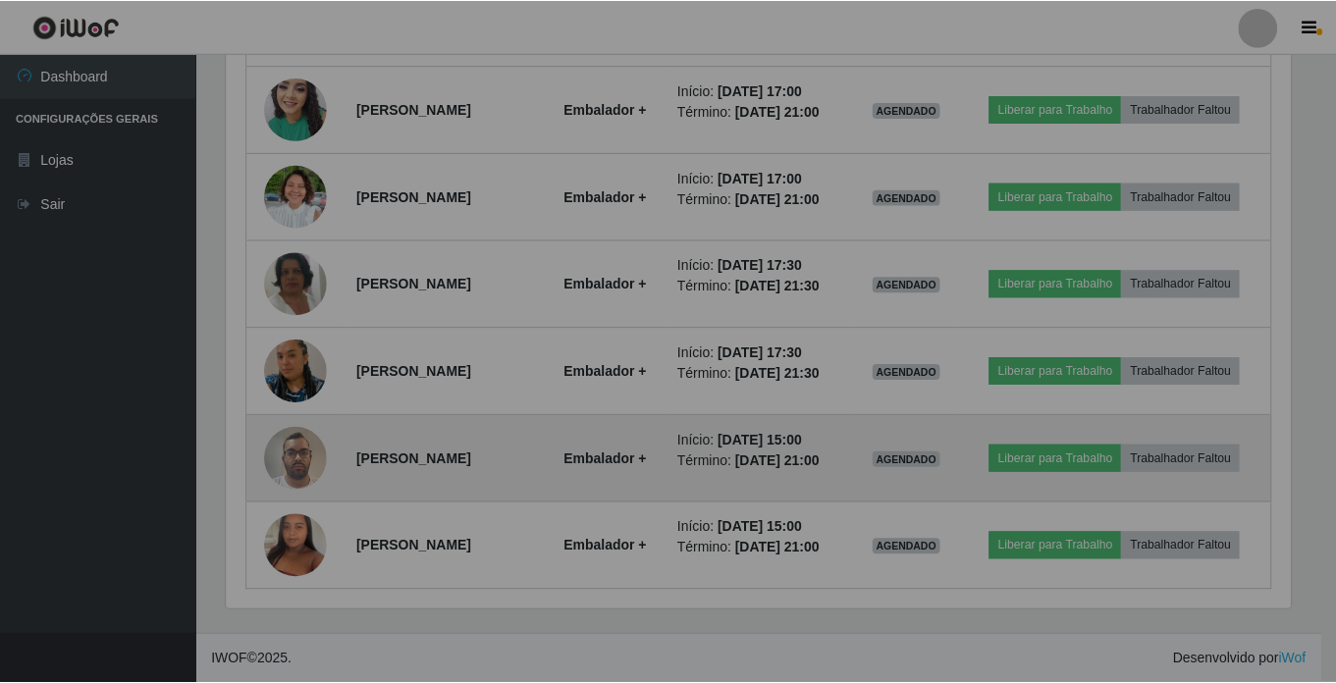
scroll to position [407, 1079]
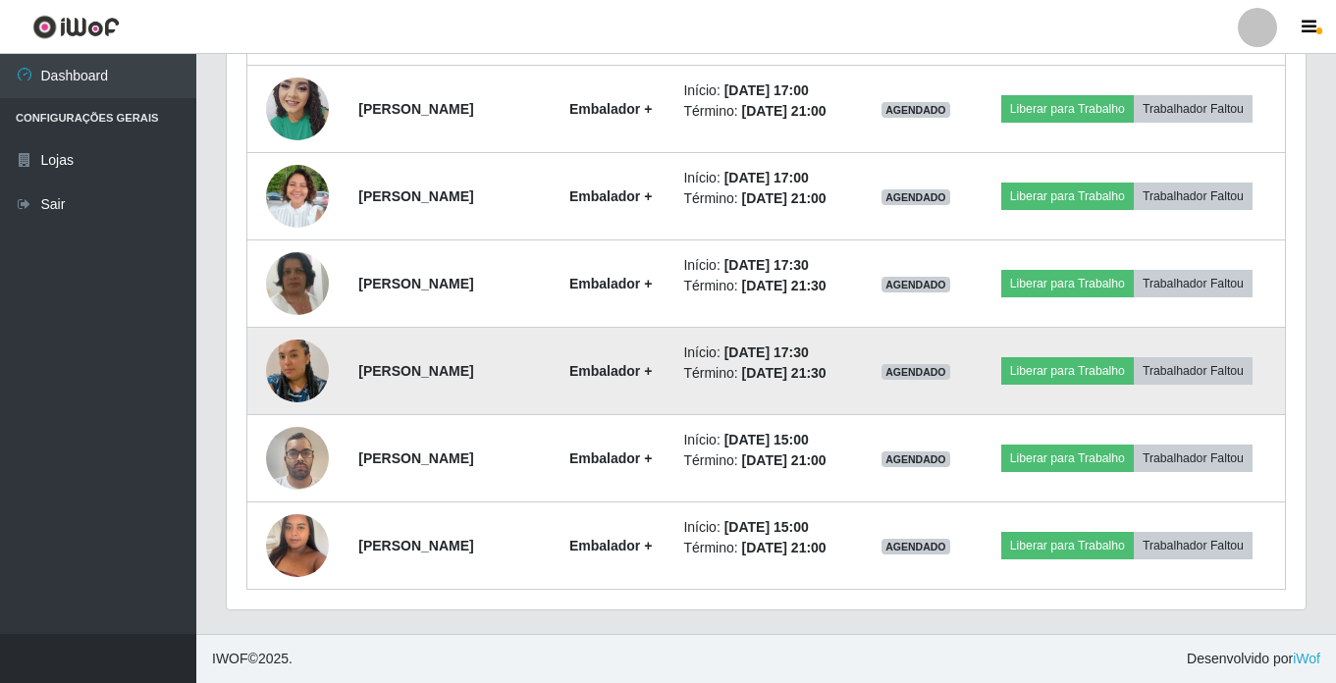
click at [301, 373] on img at bounding box center [297, 371] width 63 height 112
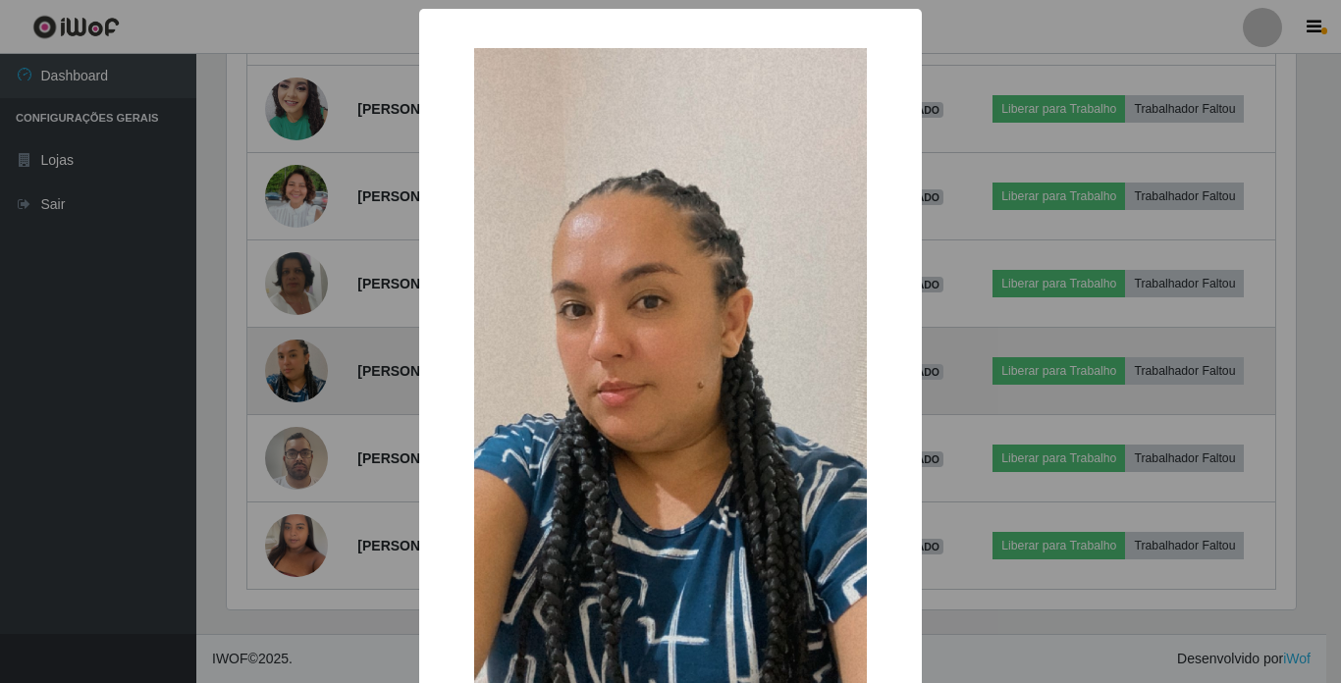
click at [301, 373] on div "× OK Cancel" at bounding box center [670, 341] width 1341 height 683
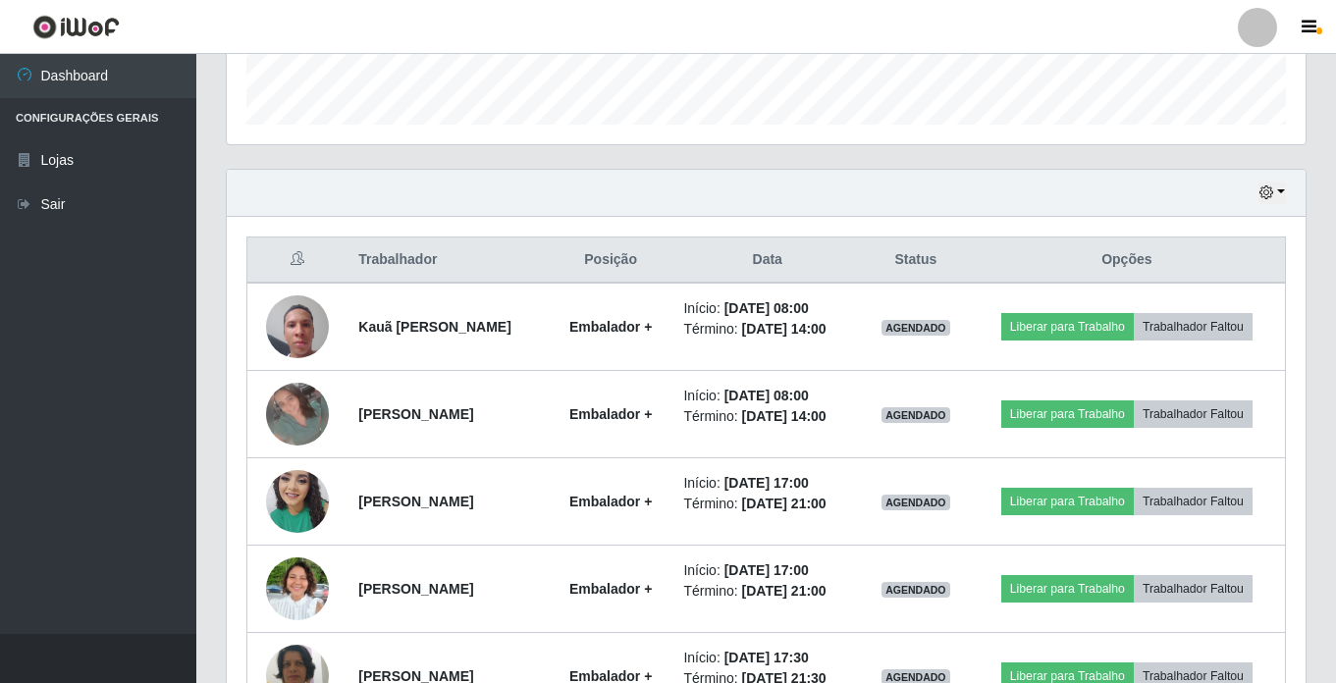
scroll to position [479, 0]
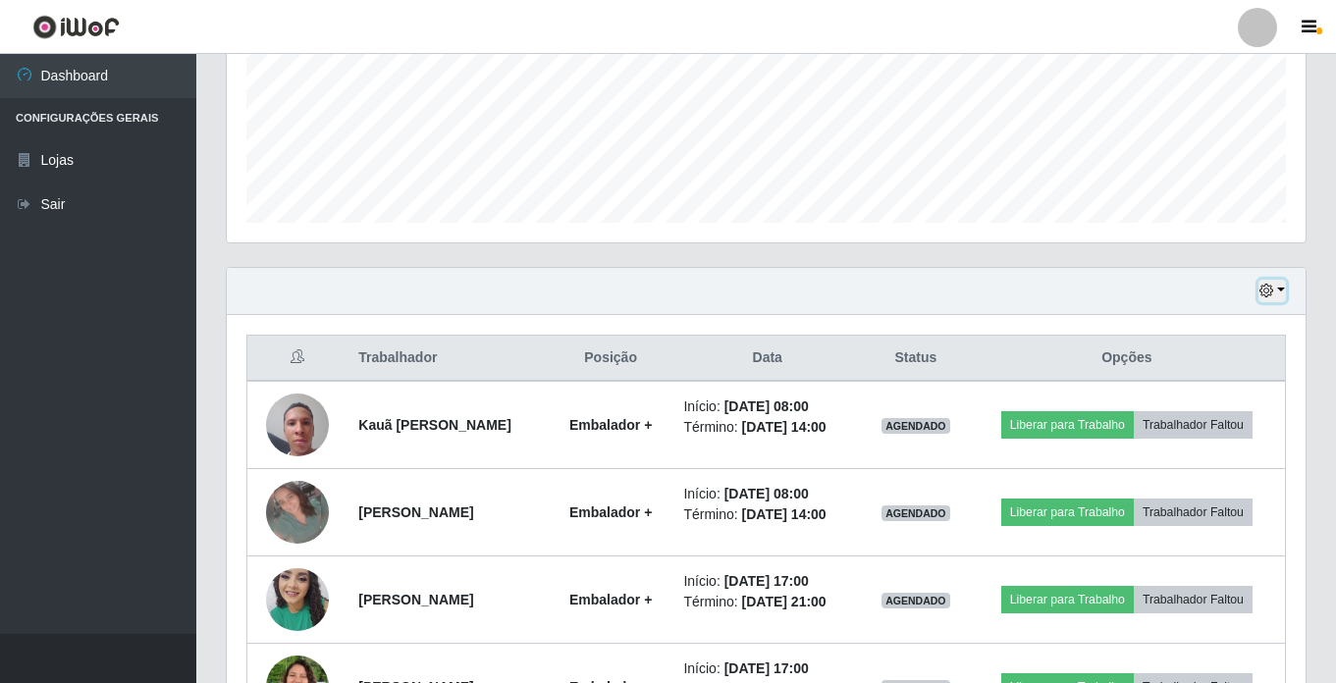
click at [1268, 289] on icon "button" at bounding box center [1266, 291] width 14 height 14
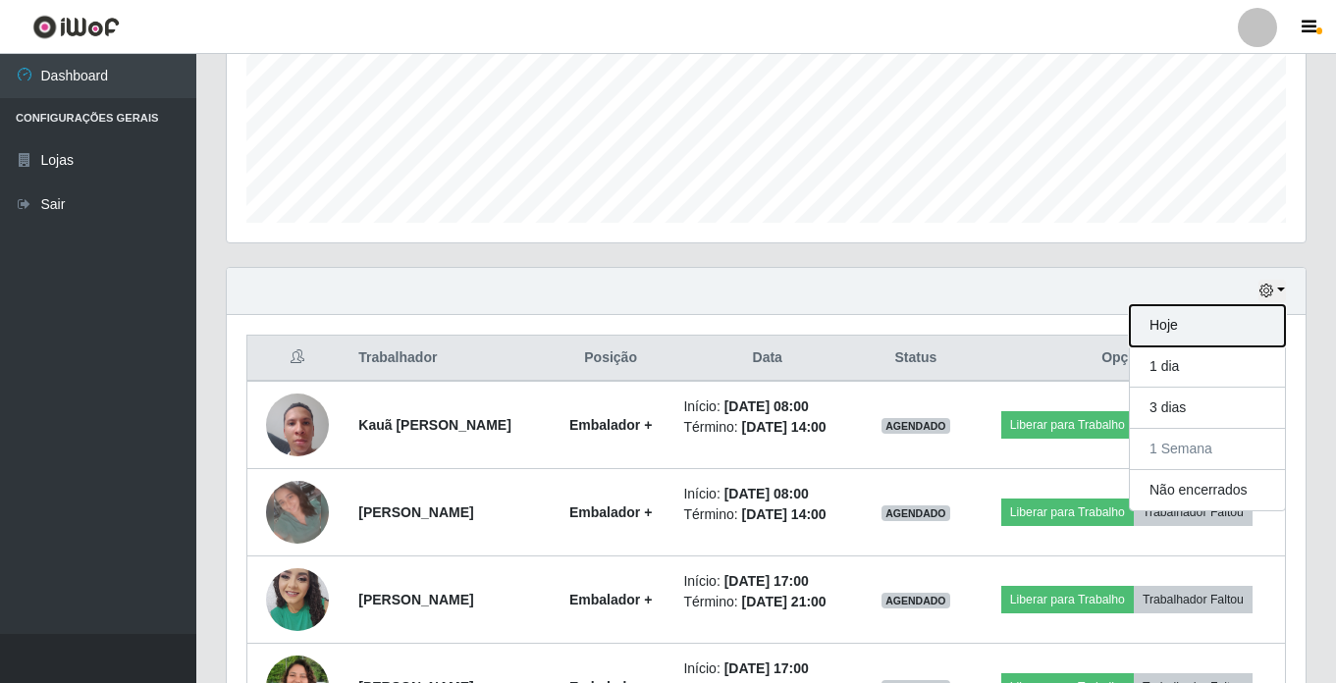
click at [1192, 321] on button "Hoje" at bounding box center [1207, 325] width 155 height 41
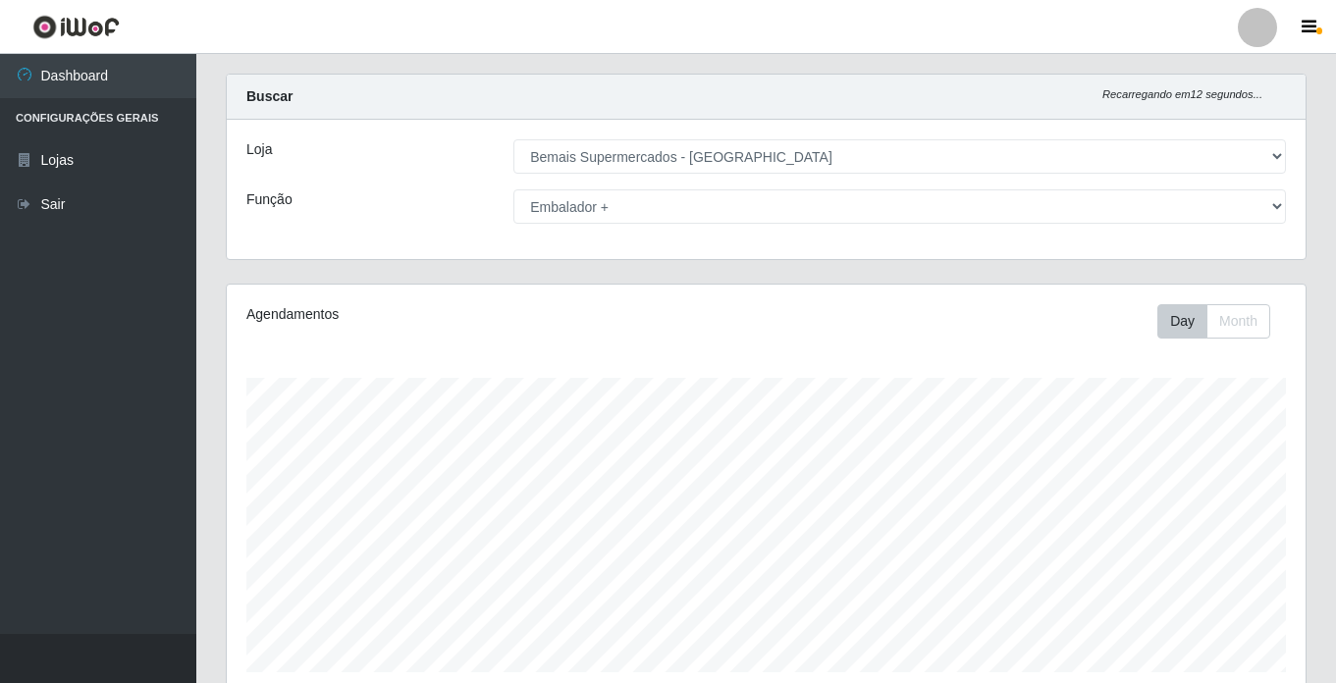
scroll to position [0, 0]
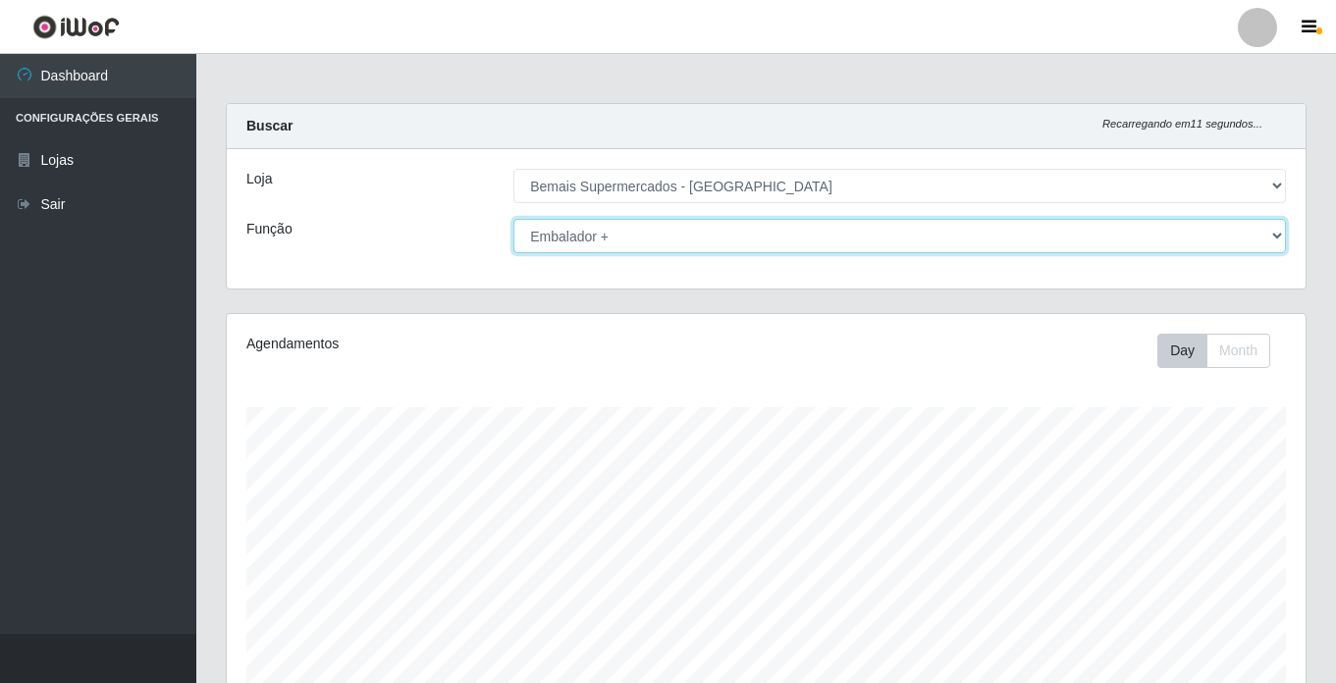
click at [632, 239] on select "[Selecione...] ASG ASG + ASG ++ Auxiliar de Estacionamento Auxiliar de Estacion…" at bounding box center [899, 236] width 772 height 34
select select "[Selecione...]"
click at [513, 219] on select "[Selecione...] ASG ASG + ASG ++ Auxiliar de Estacionamento Auxiliar de Estacion…" at bounding box center [899, 236] width 772 height 34
